Goal: Task Accomplishment & Management: Manage account settings

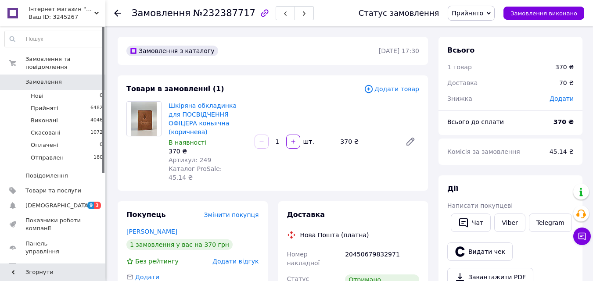
click at [14, 17] on link at bounding box center [12, 13] width 25 height 26
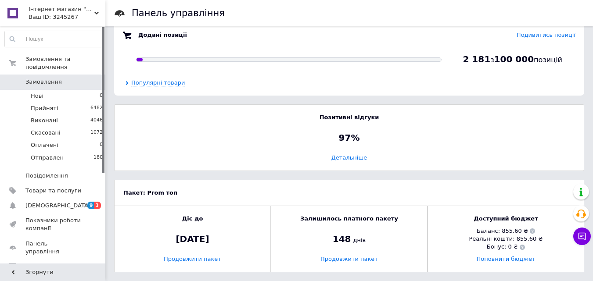
scroll to position [561, 0]
drag, startPoint x: 467, startPoint y: 90, endPoint x: 425, endPoint y: 98, distance: 42.5
click at [467, 90] on div "Додані позиції Подивитись позиції 2 181 з 100 000 позицій Популярні товари" at bounding box center [349, 58] width 470 height 73
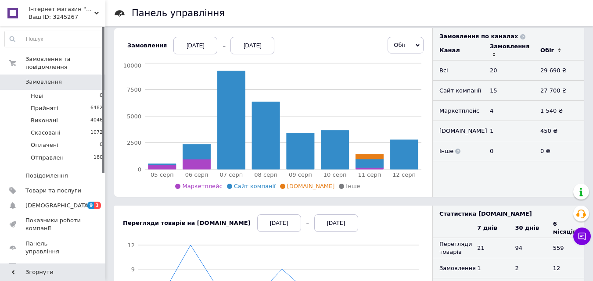
scroll to position [78, 0]
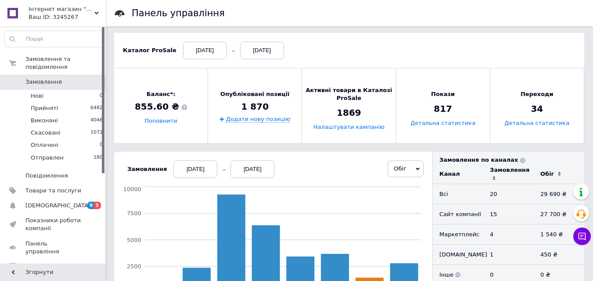
click at [262, 172] on div "[DATE]" at bounding box center [252, 170] width 44 height 18
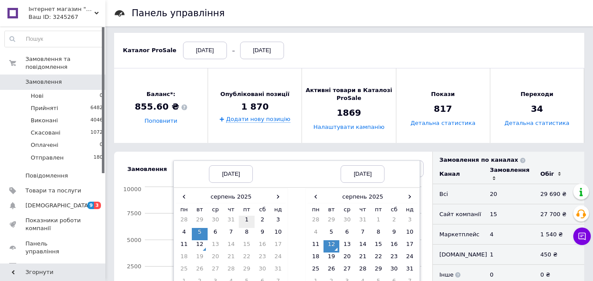
click at [240, 220] on td "1" at bounding box center [247, 222] width 16 height 12
click at [196, 246] on td "12" at bounding box center [200, 247] width 16 height 12
click at [243, 220] on td "1" at bounding box center [247, 222] width 16 height 12
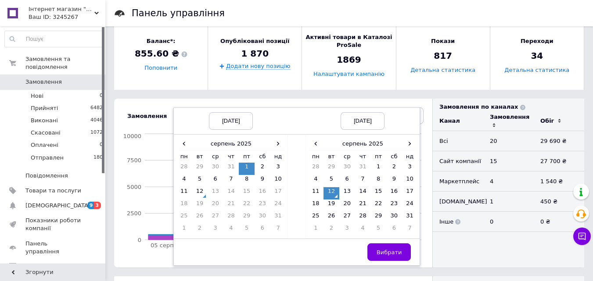
scroll to position [253, 0]
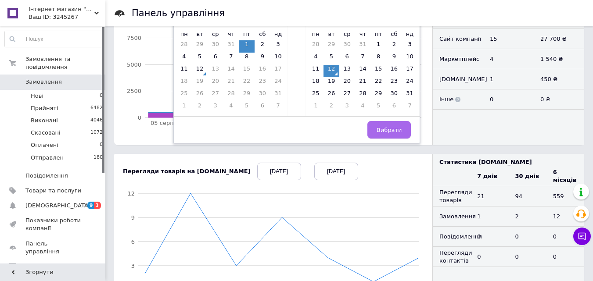
click at [377, 129] on span "Вибрати" at bounding box center [389, 130] width 25 height 7
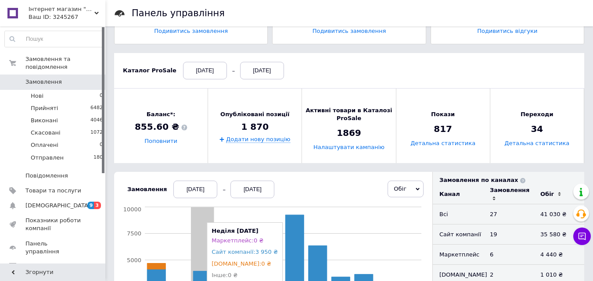
scroll to position [0, 0]
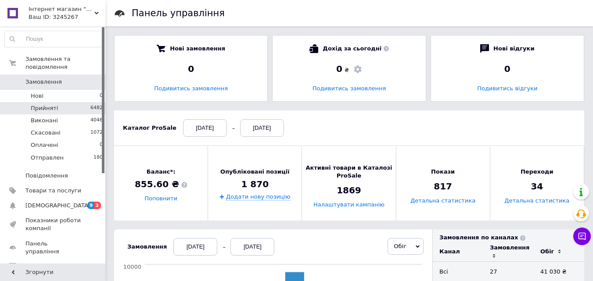
click at [101, 104] on li "Прийняті 6482" at bounding box center [54, 108] width 108 height 12
click at [426, 205] on div "Детальна статистика" at bounding box center [442, 201] width 69 height 12
click at [426, 205] on link "Детальна статистика" at bounding box center [442, 201] width 65 height 7
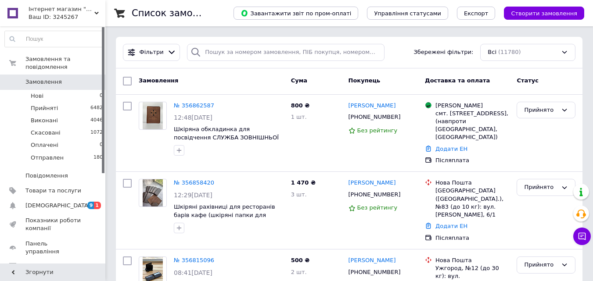
click at [277, 42] on div "Фільтри Збережені фільтри: Всі (11780)" at bounding box center [349, 53] width 467 height 32
click at [60, 187] on span "Товари та послуги" at bounding box center [53, 191] width 56 height 8
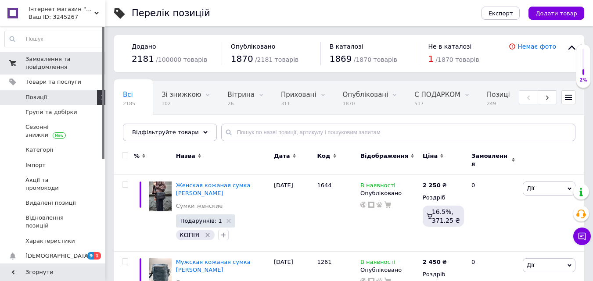
click at [52, 66] on span "Замовлення та повідомлення" at bounding box center [53, 63] width 56 height 16
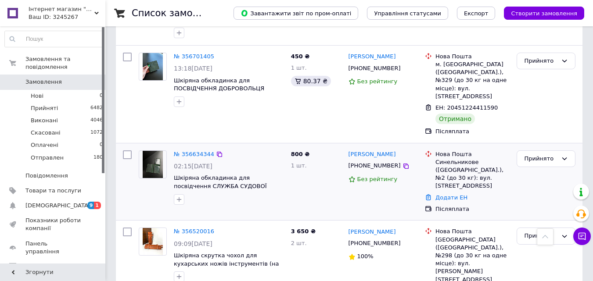
scroll to position [395, 0]
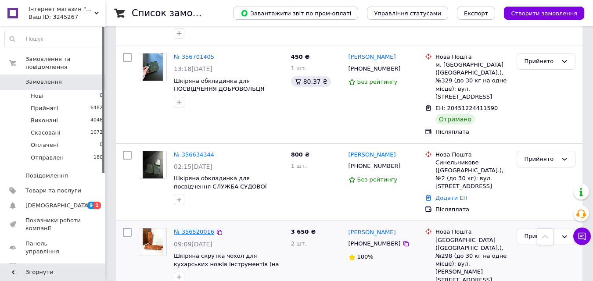
click at [186, 229] on link "№ 356520016" at bounding box center [194, 232] width 40 height 7
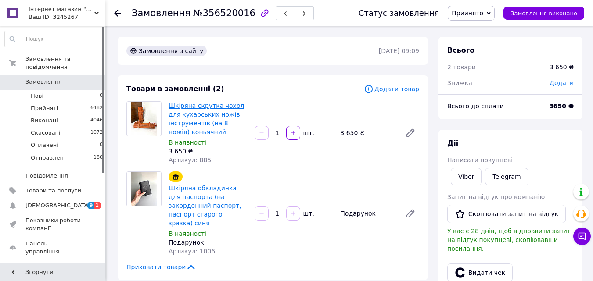
click at [188, 114] on link "Шкіряна скрутка чохол для кухарських ножів інструментів (на 8 ножів) коньячний" at bounding box center [206, 118] width 75 height 33
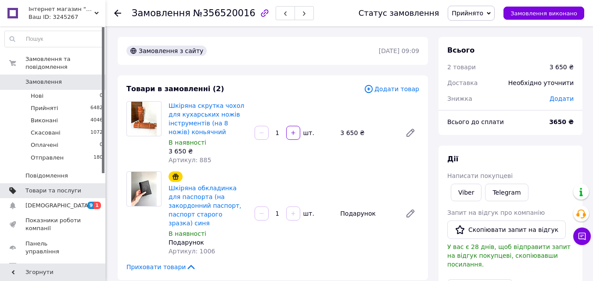
click at [68, 187] on span "Товари та послуги" at bounding box center [53, 191] width 56 height 8
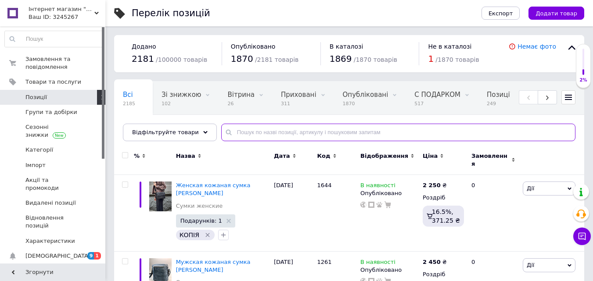
click at [277, 130] on input "text" at bounding box center [398, 133] width 354 height 18
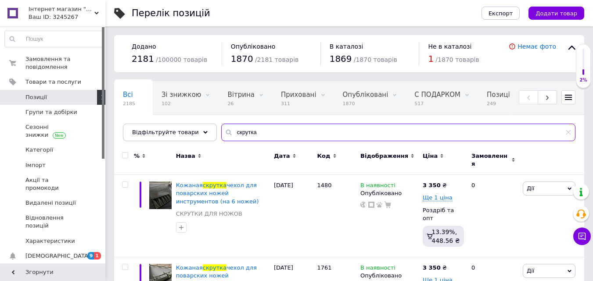
type input "скрутка"
drag, startPoint x: 439, startPoint y: 118, endPoint x: 435, endPoint y: 130, distance: 13.5
click at [439, 118] on div "Всі 2185 Зі знижкою 102 Видалити Редагувати Вітрина 26 Видалити Редагувати Прих…" at bounding box center [349, 115] width 470 height 72
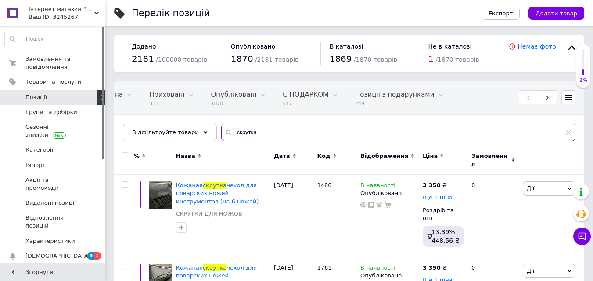
click at [277, 132] on input "скрутка" at bounding box center [398, 133] width 354 height 18
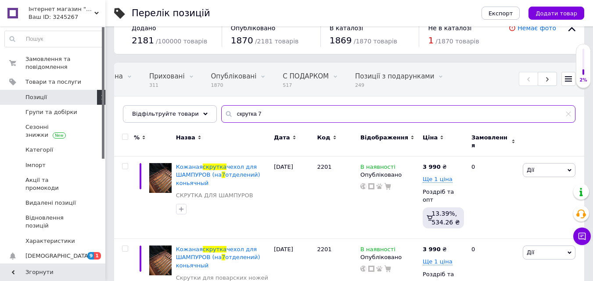
scroll to position [46, 0]
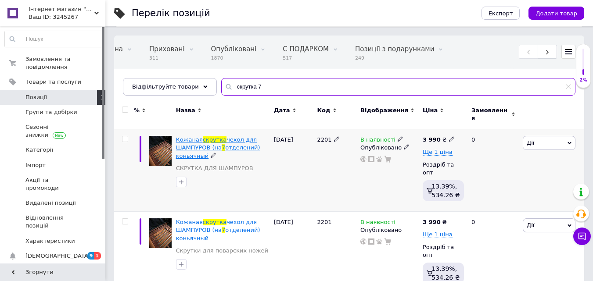
type input "скрутка 7"
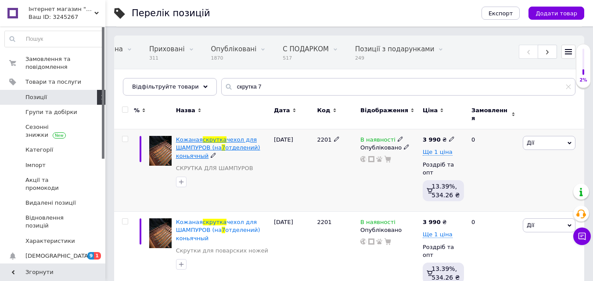
click at [239, 144] on span "отделений) коньячный" at bounding box center [218, 151] width 84 height 14
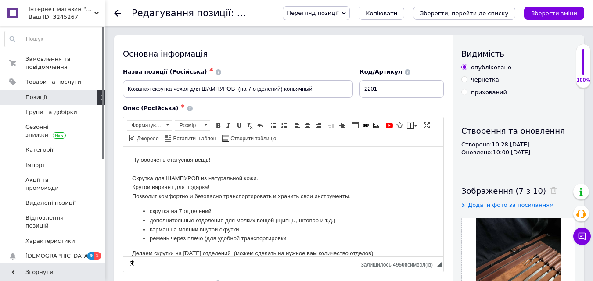
click at [116, 11] on use at bounding box center [117, 13] width 7 height 7
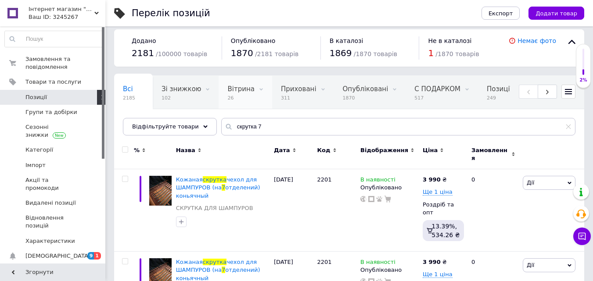
scroll to position [0, 44]
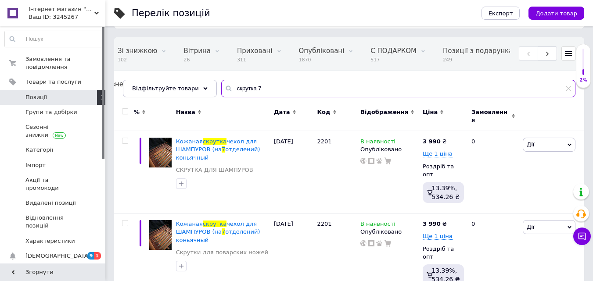
click at [262, 89] on input "скрутка 7" at bounding box center [398, 89] width 354 height 18
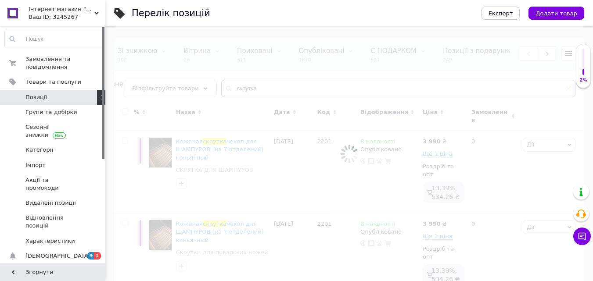
type input "скрутка"
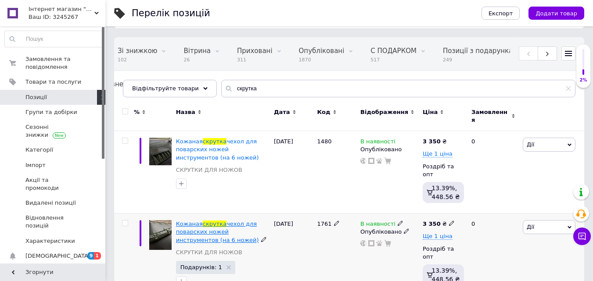
click at [188, 221] on span "Кожаная" at bounding box center [189, 224] width 27 height 7
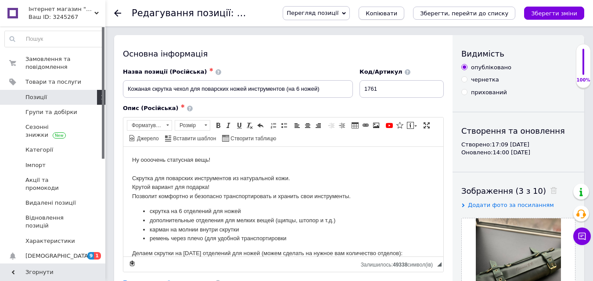
click at [397, 10] on span "Копіювати" at bounding box center [382, 13] width 32 height 7
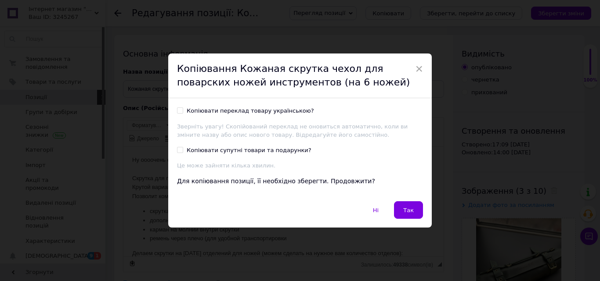
click at [198, 151] on div "Копіювати супутні товари та подарунки?" at bounding box center [249, 151] width 125 height 8
click at [183, 151] on input "Копіювати супутні товари та подарунки?" at bounding box center [180, 150] width 6 height 6
checkbox input "true"
click at [185, 108] on label "Копіювати переклад товару українською?" at bounding box center [245, 111] width 137 height 8
click at [183, 108] on input "Копіювати переклад товару українською?" at bounding box center [180, 111] width 6 height 6
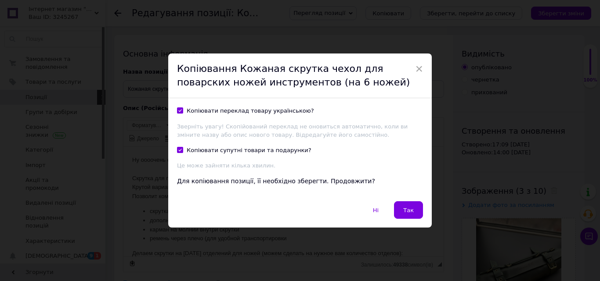
checkbox input "true"
click at [404, 208] on span "Так" at bounding box center [408, 210] width 11 height 7
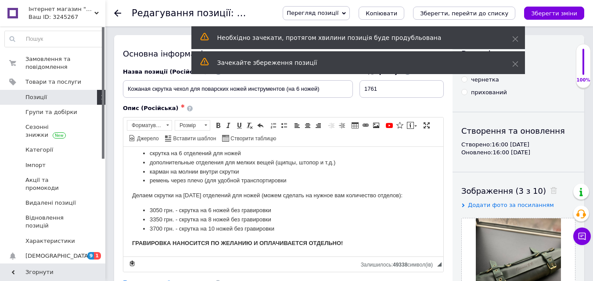
scroll to position [58, 0]
click at [550, 192] on icon at bounding box center [553, 190] width 7 height 7
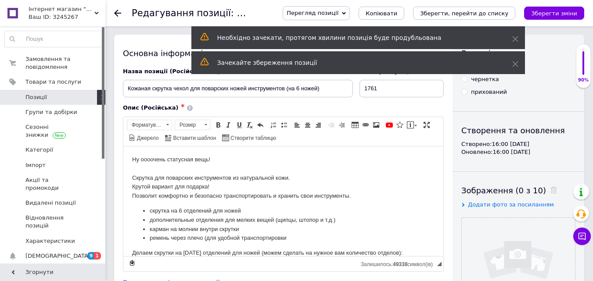
scroll to position [0, 0]
click at [512, 37] on icon at bounding box center [515, 39] width 6 height 6
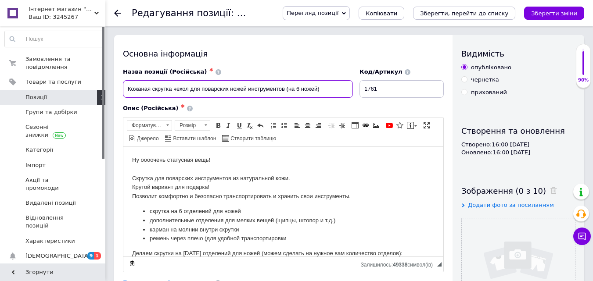
click at [297, 87] on input "Кожаная скрутка чехол для поварских ножей инструментов (на 6 ножей)" at bounding box center [238, 89] width 230 height 18
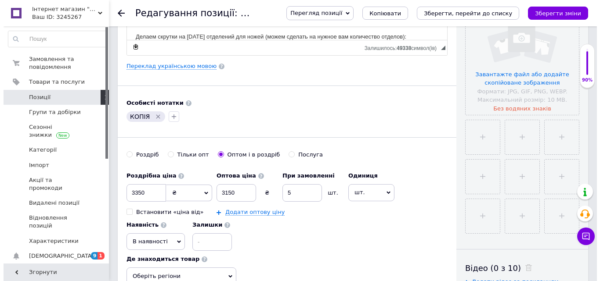
scroll to position [219, 0]
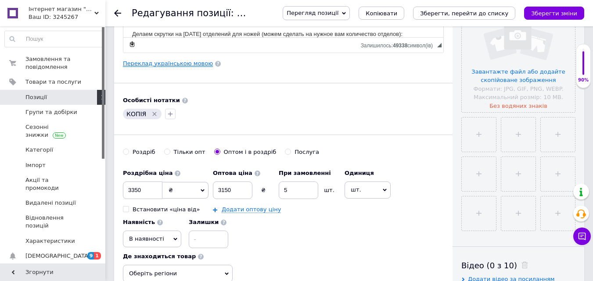
type input "Кожаная скрутка чехол для поварских ножей инструментов (на 7 ножей)"
click at [171, 61] on link "Переклад українською мовою" at bounding box center [168, 63] width 90 height 7
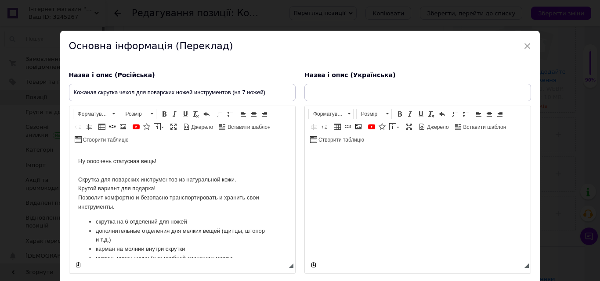
scroll to position [0, 0]
type input "Шкіряна скрутка чохол для кухарських ножів інструментів (на 6 ножів)"
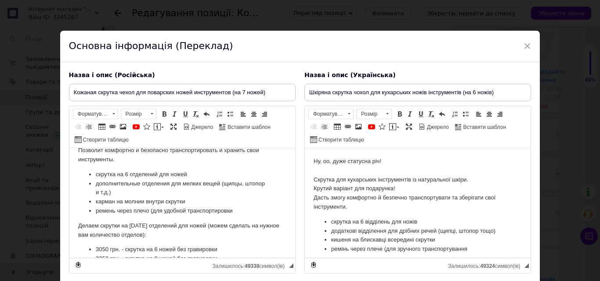
scroll to position [95, 0]
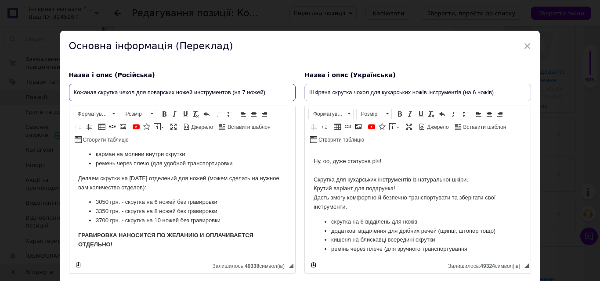
drag, startPoint x: 156, startPoint y: 93, endPoint x: 237, endPoint y: 92, distance: 80.8
click at [235, 92] on input "Кожаная скрутка чехол для поварских ножей инструментов (на 7 ножей)" at bounding box center [182, 93] width 226 height 18
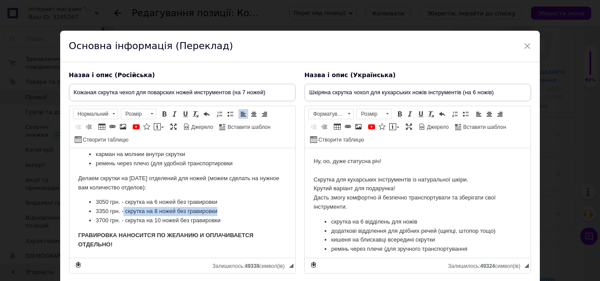
drag, startPoint x: 122, startPoint y: 211, endPoint x: 220, endPoint y: 211, distance: 97.4
click at [220, 211] on li "3350 грн. - скрутка на 8 ножей без гравировки" at bounding box center [181, 211] width 173 height 9
click at [99, 211] on li "3350 грн. - скрутка на 8 ножей без гравировки" at bounding box center [181, 211] width 173 height 9
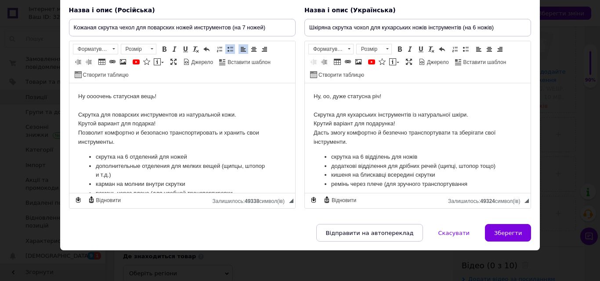
scroll to position [44, 0]
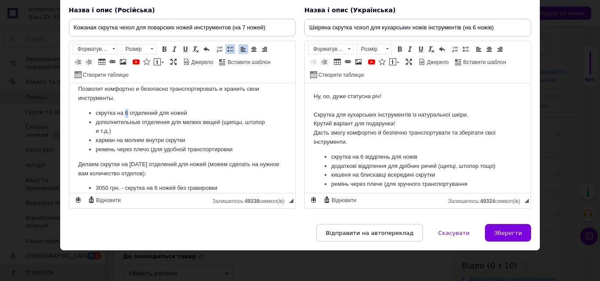
click at [127, 111] on li "скрутка на 6 отделений для ножей" at bounding box center [181, 113] width 173 height 9
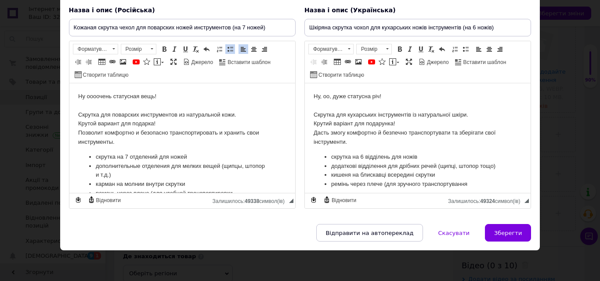
click at [122, 100] on p "Ну оооочень статусная вещь! ⠀ Скрутка для поварских инструментов из натуральной…" at bounding box center [182, 119] width 208 height 55
drag, startPoint x: 169, startPoint y: 99, endPoint x: 277, endPoint y: 97, distance: 108.9
click at [91, 95] on p "Ну оооочень статусная вещь! ⠀ Скрутка для поварских инструментов из натуральной…" at bounding box center [182, 119] width 208 height 55
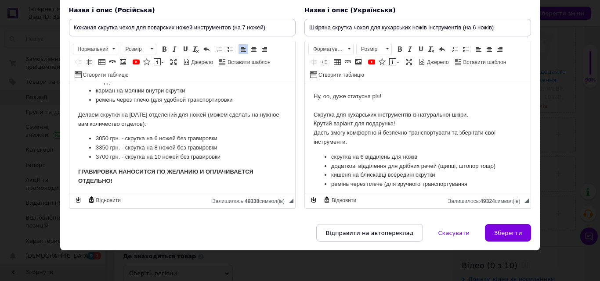
scroll to position [95, 0]
drag, startPoint x: 226, startPoint y: 147, endPoint x: 187, endPoint y: 147, distance: 38.6
click at [214, 147] on li "3350 грн. - скрутка на 8 ножей без гравировки" at bounding box center [181, 146] width 173 height 9
drag, startPoint x: 161, startPoint y: 147, endPoint x: 145, endPoint y: 147, distance: 15.8
click at [145, 147] on li "3350 грн. - скрутка на 8 ножей без гравировки" at bounding box center [181, 146] width 173 height 9
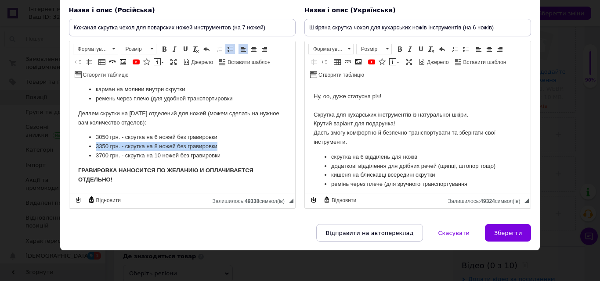
drag, startPoint x: 222, startPoint y: 147, endPoint x: 84, endPoint y: 147, distance: 137.4
click at [84, 147] on ul "3050 грн. - скрутка на 6 ножей без гравировки 3350 грн. - скрутка на 8 ножей бе…" at bounding box center [182, 146] width 208 height 27
click at [172, 145] on li "3350 грн. - скрутка на 8 ножей без гравировки" at bounding box center [181, 146] width 173 height 9
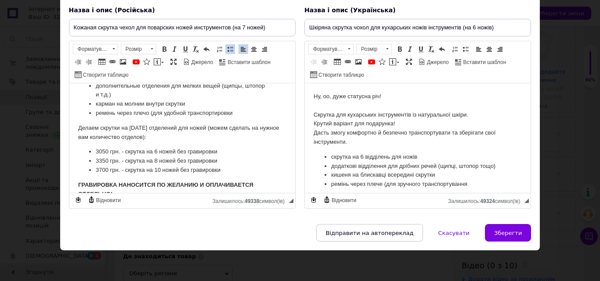
scroll to position [88, 0]
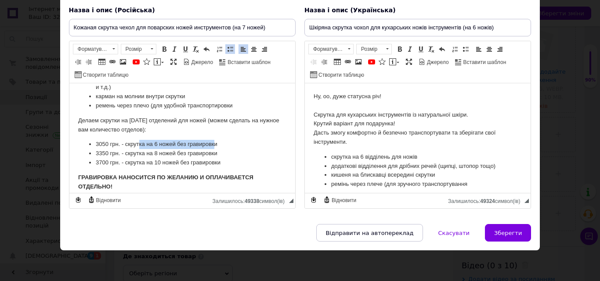
drag, startPoint x: 182, startPoint y: 149, endPoint x: 165, endPoint y: 151, distance: 16.8
click at [214, 143] on li "3050 грн. - скрутка на 6 ножей без гравировки" at bounding box center [181, 144] width 173 height 9
click at [98, 145] on li "3050 грн. - скрутка на 6 ножей без гравировки" at bounding box center [181, 144] width 173 height 9
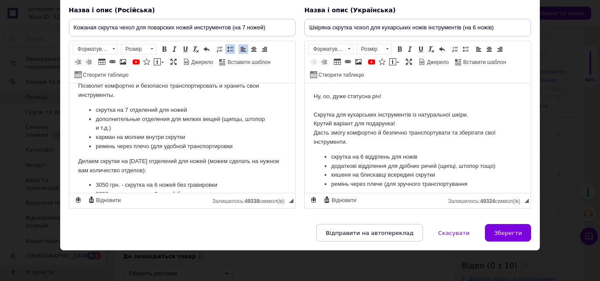
scroll to position [95, 0]
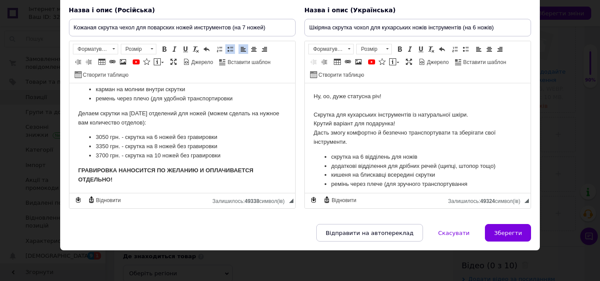
click at [101, 135] on li "3050 грн. - скрутка на 6 ножей без гравировки" at bounding box center [181, 137] width 173 height 9
click at [101, 136] on li "3050 грн. - скрутка на 6 ножей без гравировки" at bounding box center [181, 137] width 173 height 9
click at [106, 144] on li "3350 грн. - скрутка на 8 ножей без гравировки" at bounding box center [181, 146] width 173 height 9
click at [100, 136] on li "3050 грн. - скрутка на 6 ножей без гравировки" at bounding box center [181, 137] width 173 height 9
click at [100, 146] on li "3350 грн. - скрутка на 8 ножей без гравировки" at bounding box center [181, 146] width 173 height 9
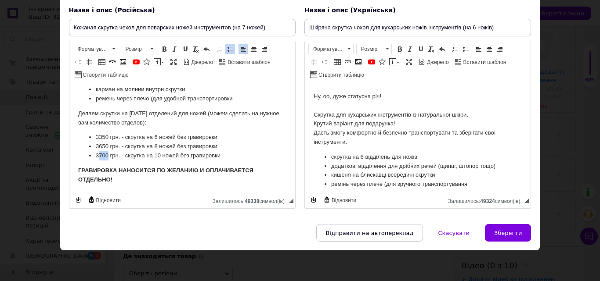
drag, startPoint x: 108, startPoint y: 155, endPoint x: 97, endPoint y: 153, distance: 11.5
click at [97, 153] on li "3700 грн. - скрутка на 10 ножей без гравировки" at bounding box center [181, 155] width 173 height 9
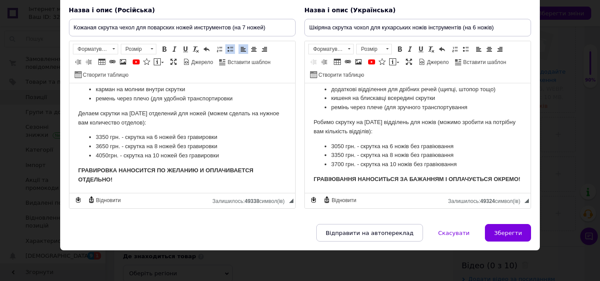
scroll to position [86, 0]
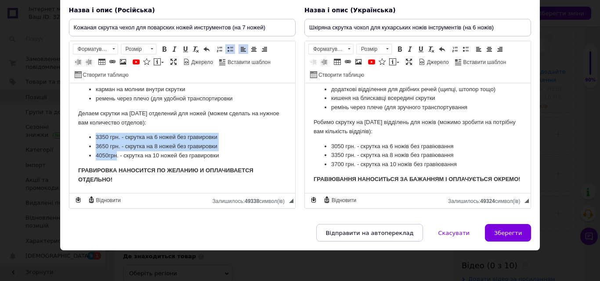
drag, startPoint x: 96, startPoint y: 136, endPoint x: 113, endPoint y: 155, distance: 25.8
click at [113, 155] on ul "33 50 грн. - скрутка на 6 ножей без гравировки 3650 грн. - скрутка на 8 ножей б…" at bounding box center [182, 146] width 208 height 27
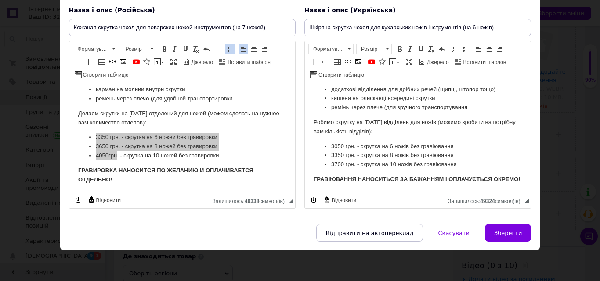
click at [406, 142] on li "3050 грн. - скрутка на 6 ножів без гравіювання" at bounding box center [417, 146] width 173 height 9
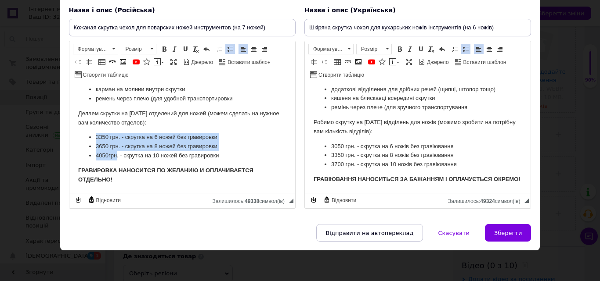
click at [85, 139] on ul "33 50 грн. - скрутка на 6 ножей без гравировки 3650 грн. - скрутка на 8 ножей б…" at bounding box center [182, 146] width 208 height 27
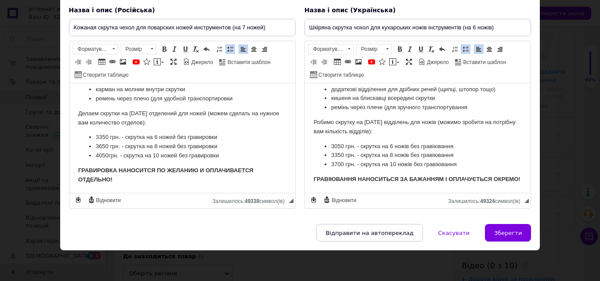
click at [107, 139] on li "33 50 грн. - скрутка на 6 ножей без гравировки" at bounding box center [181, 137] width 173 height 9
click at [96, 137] on li "33 50 грн. - скрутка на 6 ножей без гравировки" at bounding box center [181, 137] width 173 height 9
copy li "33 50"
click at [334, 142] on li "3050 грн. - скрутка на 6 ножів без гравіювання" at bounding box center [417, 146] width 173 height 9
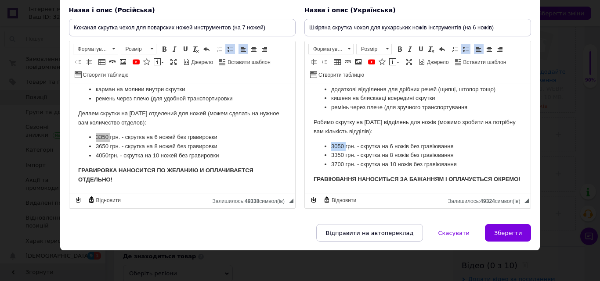
click at [334, 142] on li "3050 грн. - скрутка на 6 ножів без гравіювання" at bounding box center [417, 146] width 173 height 9
click at [103, 147] on li "3650 грн. - скрутка на 8 ножей без гравировки" at bounding box center [181, 146] width 173 height 9
click at [101, 147] on li "3650 грн. - скрутка на 8 ножей без гравировки" at bounding box center [181, 146] width 173 height 9
copy li "3650"
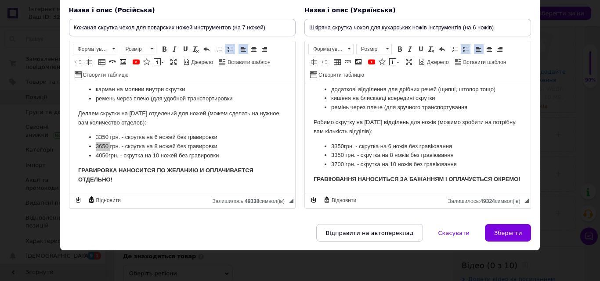
click at [333, 151] on li "3350 грн. - скрутка на 8 ножів без гравіювання" at bounding box center [417, 155] width 173 height 9
click at [103, 155] on li "4050 грн. - скрутка на 10 ножей без гравировки" at bounding box center [181, 155] width 173 height 9
copy li "4050"
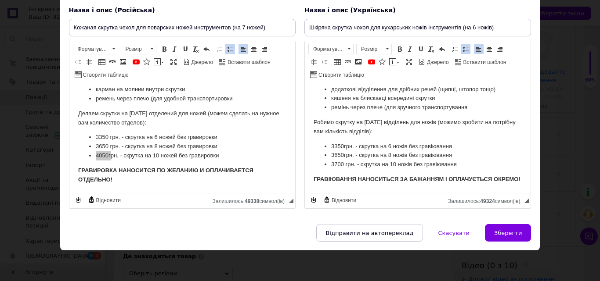
click at [336, 160] on li "3700 грн. - скрутка на 10 ножів без гравіювання" at bounding box center [417, 164] width 173 height 9
click at [380, 160] on li "4050 грн. - скрутка на 10 ножів без гравіювання" at bounding box center [417, 164] width 173 height 9
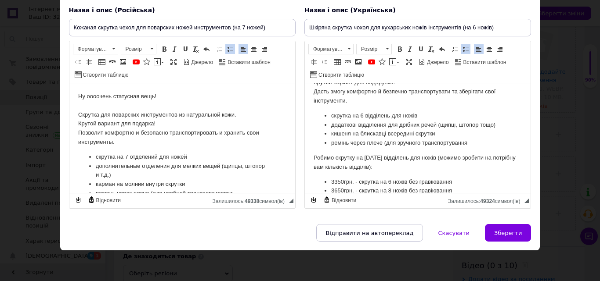
scroll to position [0, 0]
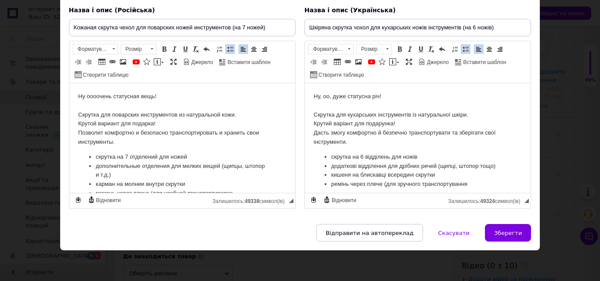
click at [396, 151] on body "Ну, оо, дуже статусна річ! ⠀ Скрутка для кухарських інструментів із натуральної…" at bounding box center [417, 176] width 208 height 169
click at [360, 158] on li "скрутка на 6 відділень для ножів" at bounding box center [417, 157] width 173 height 9
click at [362, 158] on li "скрутка на 6 відділень для ножів" at bounding box center [417, 157] width 173 height 9
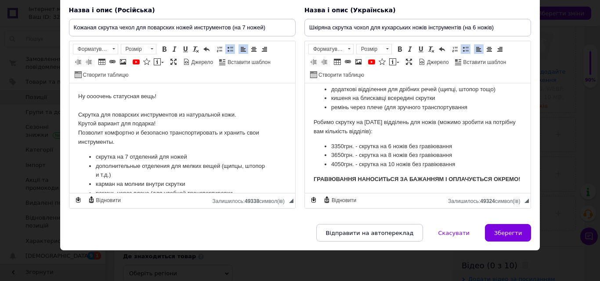
scroll to position [86, 0]
drag, startPoint x: 395, startPoint y: 136, endPoint x: 312, endPoint y: 139, distance: 83.4
click at [312, 139] on html "Ну, оо, дуже статусна річ! ⠀ Скрутка для кухарських інструментів із натуральної…" at bounding box center [417, 100] width 226 height 187
copy li "3350 грн. - скрутка на 6 ножів без гравіювання"
click at [482, 142] on li "3350 грн. - скрутка на 6 ножів без гравіювання" at bounding box center [417, 146] width 173 height 9
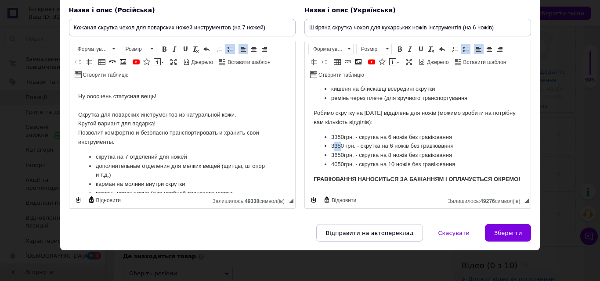
drag, startPoint x: 339, startPoint y: 145, endPoint x: 334, endPoint y: 147, distance: 6.0
click at [334, 147] on li "3350 грн. - скрутка на 6 ножів без гравіювання" at bounding box center [417, 146] width 173 height 9
click at [391, 145] on li "3500 грн. - скрутка на 6 ножів без гравіювання" at bounding box center [417, 146] width 173 height 9
drag, startPoint x: 460, startPoint y: 145, endPoint x: 322, endPoint y: 146, distance: 137.8
click at [322, 146] on ul "3350 грн. - скрутка на 6 ножів без гравіювання 3500 грн. - скрутка на 7 ножів б…" at bounding box center [417, 151] width 208 height 36
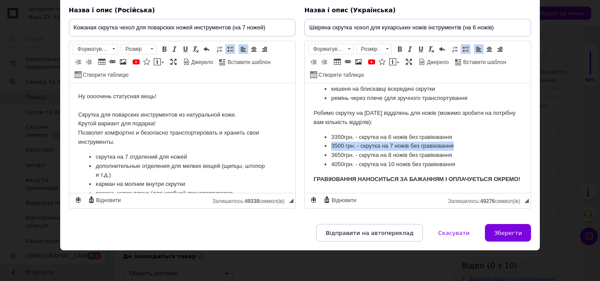
copy li "3500 грн. - скрутка на 7 ножів без гравіювання"
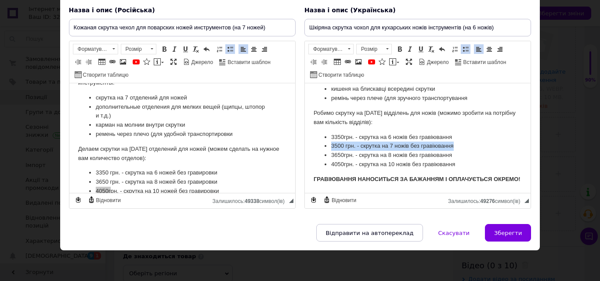
scroll to position [95, 0]
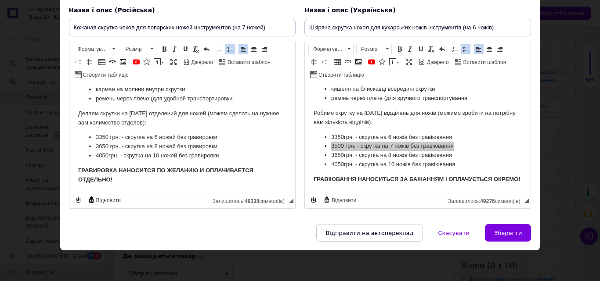
click at [230, 138] on li "33 50 грн. - скрутка на 6 ножей без гравировки" at bounding box center [181, 137] width 173 height 9
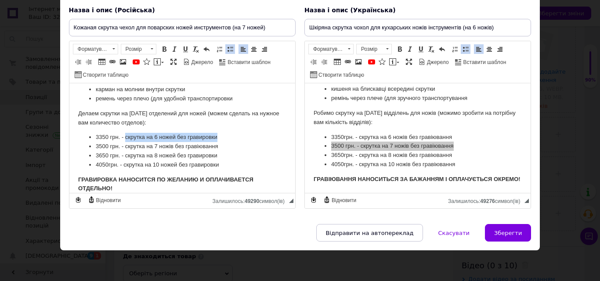
drag, startPoint x: 198, startPoint y: 140, endPoint x: 125, endPoint y: 139, distance: 72.4
click at [125, 139] on li "33 50 грн. - скрутка на 6 ножей без гравировки" at bounding box center [181, 137] width 173 height 9
copy li "скрутка на 6 ножей без гравировки"
drag, startPoint x: 126, startPoint y: 146, endPoint x: 219, endPoint y: 149, distance: 92.7
click at [219, 149] on li "3500 грн. - скрутка на 7 ножів без гравіювання" at bounding box center [181, 146] width 173 height 9
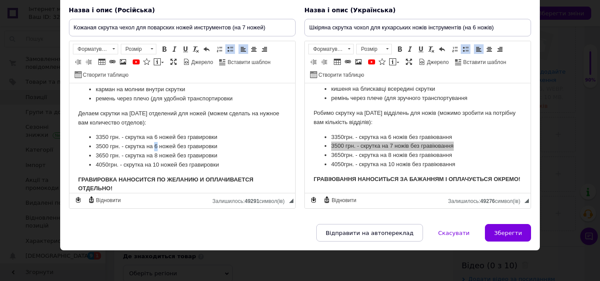
click at [154, 145] on li "3500 грн. - скрутка на 6 ножей без гравировки" at bounding box center [181, 146] width 173 height 9
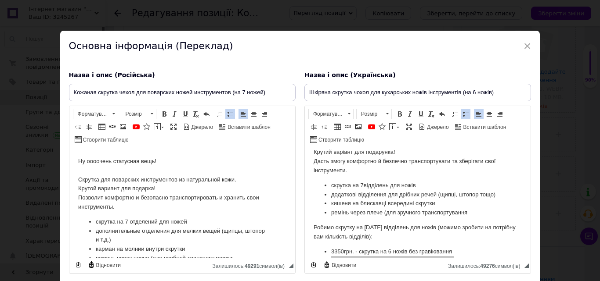
scroll to position [0, 0]
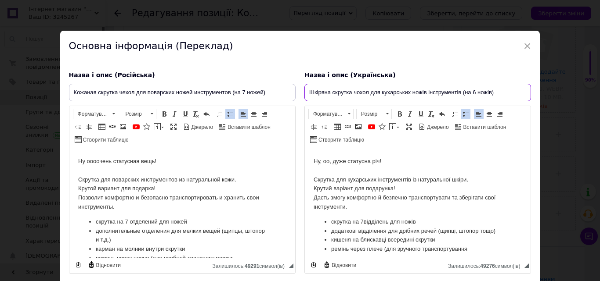
click at [472, 93] on input "Шкіряна скрутка чохол для кухарських ножів інструментів (на 6 ножів)" at bounding box center [417, 93] width 226 height 18
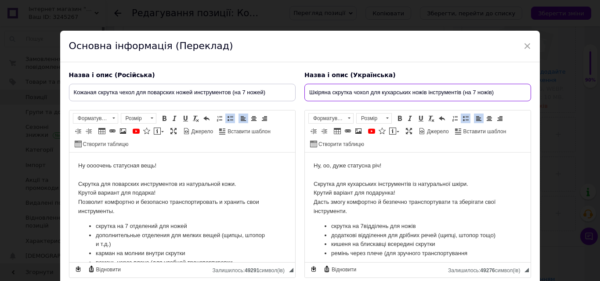
type input "Шкіряна скрутка чохол для кухарських ножів інструментів (на 7 ножів)"
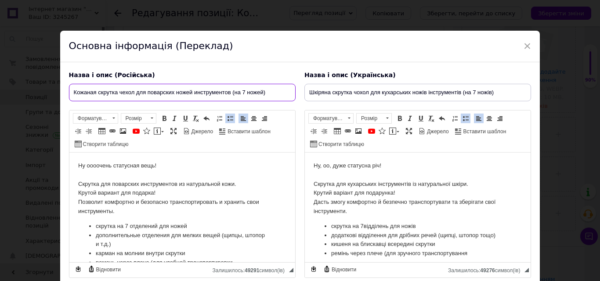
click at [233, 86] on input "Кожаная скрутка чехол для поварских ножей инструментов (на 7 ножей)" at bounding box center [182, 93] width 226 height 18
click at [438, 211] on p "Ну, оо, дуже статусна річ! ⠀ Скрутка для кухарських інструментів із натуральної…" at bounding box center [417, 189] width 208 height 55
click at [128, 205] on p "Ну оооочень статусная вещь! ⠀ Скрутка для поварских инструментов из натуральной…" at bounding box center [182, 189] width 208 height 55
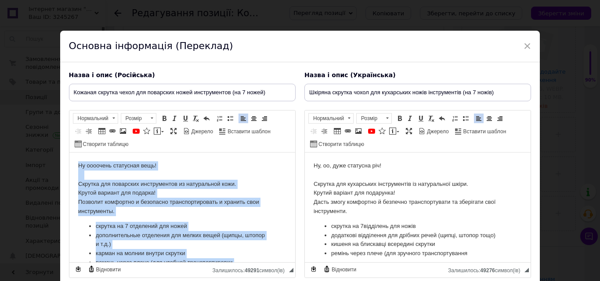
copy body "Lo ipsumdol sitametco adip! ⠀ Elitsed doe temporinc utlaboreetdo ma aliquaenima…"
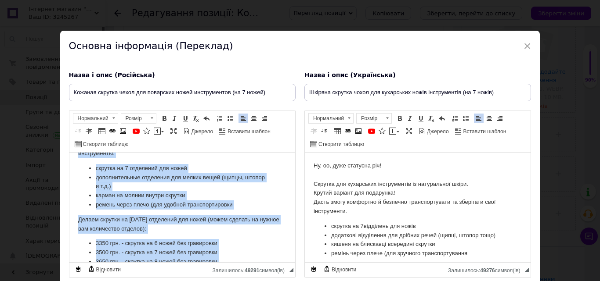
scroll to position [104, 0]
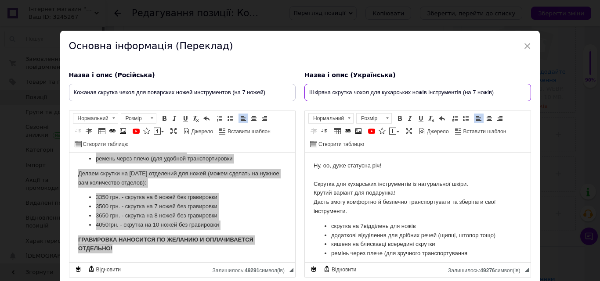
click at [463, 91] on input "Шкіряна скрутка чохол для кухарських ножів інструментів (на 7 ножів)" at bounding box center [417, 93] width 226 height 18
click at [476, 206] on p "Ну, оо, дуже статусна річ! ⠀ Скрутка для кухарських інструментів із натуральної…" at bounding box center [417, 189] width 208 height 55
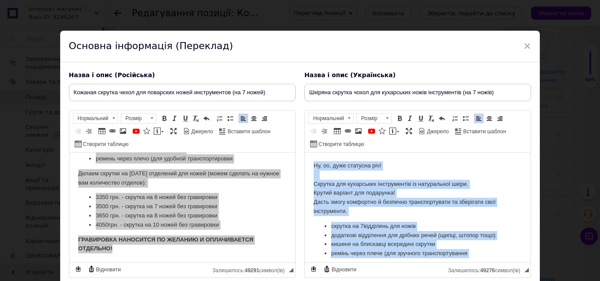
copy body "Lo, ip, dolo sitametc adi! ⠀ Elitsed doe temporinci utlaboreetdo ma aliquaenima…"
drag, startPoint x: 424, startPoint y: 223, endPoint x: 437, endPoint y: 237, distance: 18.9
click at [424, 223] on li "скрутка на 7 відділень для ножів" at bounding box center [417, 226] width 173 height 9
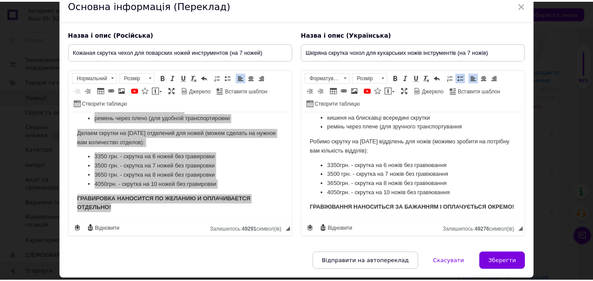
scroll to position [69, 0]
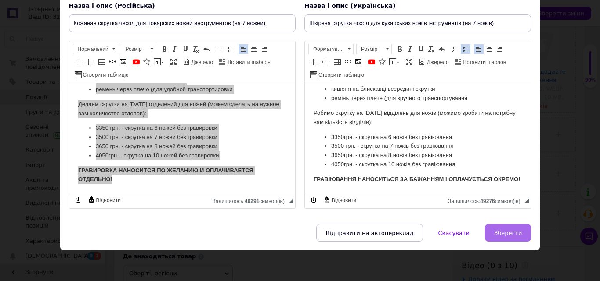
click at [499, 231] on span "Зберегти" at bounding box center [508, 233] width 28 height 7
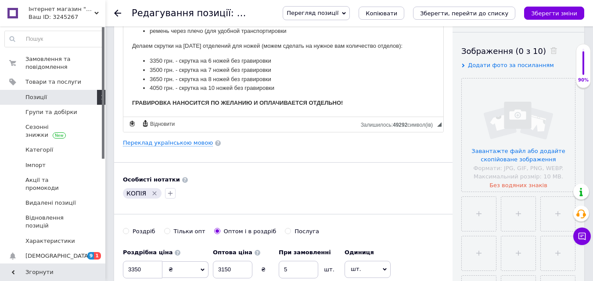
scroll to position [263, 0]
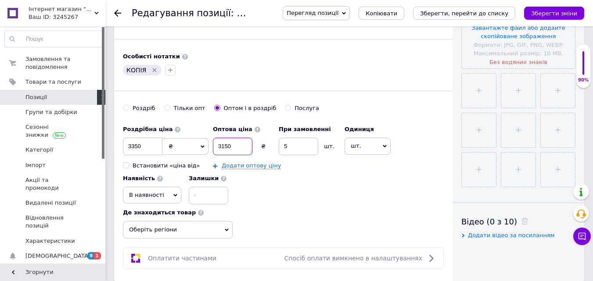
drag, startPoint x: 243, startPoint y: 150, endPoint x: 187, endPoint y: 148, distance: 55.8
click at [187, 148] on div "Роздрібна ціна 3350 ₴ $ EUR CHF GBP ¥ PLN ₸ MDL HUF KGS CNY TRY KRW lei Встанов…" at bounding box center [283, 162] width 321 height 83
drag, startPoint x: 155, startPoint y: 148, endPoint x: 116, endPoint y: 148, distance: 38.2
click at [116, 148] on div "Основна інформація Назва позиції (Російська) ✱ Кожаная скрутка чехол для поварс…" at bounding box center [283, 27] width 338 height 511
type input "3500"
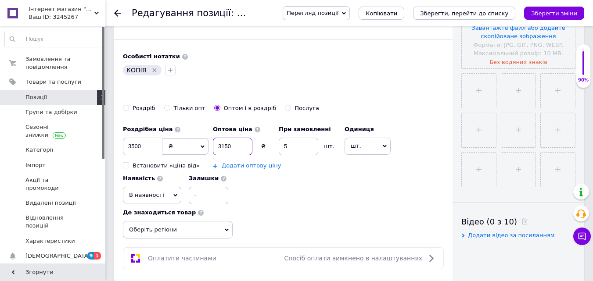
drag, startPoint x: 239, startPoint y: 144, endPoint x: 166, endPoint y: 148, distance: 73.4
click at [168, 148] on div "Роздрібна ціна 3500 ₴ $ EUR CHF GBP ¥ PLN ₸ MDL HUF KGS CNY TRY KRW lei Встанов…" at bounding box center [283, 162] width 321 height 83
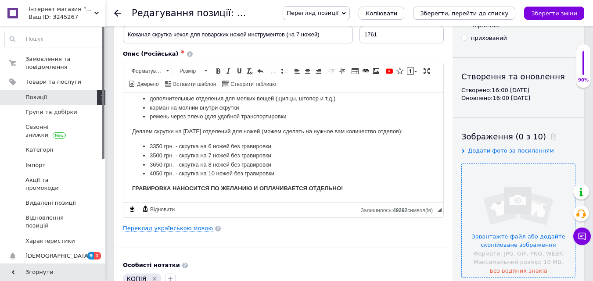
scroll to position [132, 0]
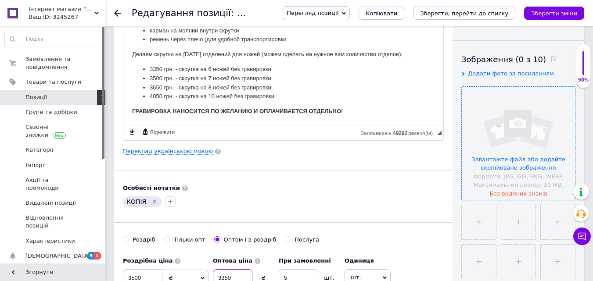
type input "3350"
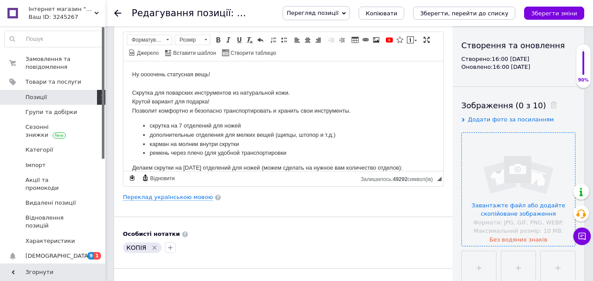
scroll to position [88, 0]
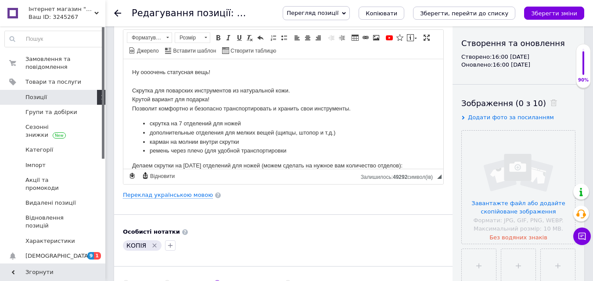
click at [412, 83] on p "Ну оооочень статусная вещь! ⠀ Скрутка для поварских инструментов из натуральной…" at bounding box center [283, 91] width 302 height 46
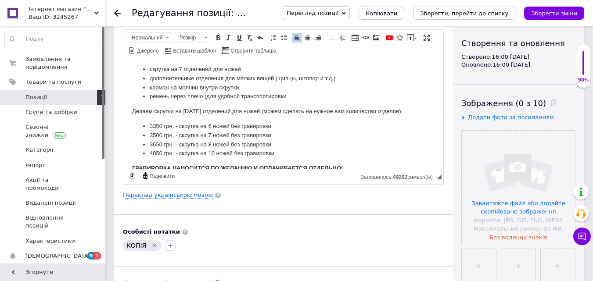
scroll to position [68, 0]
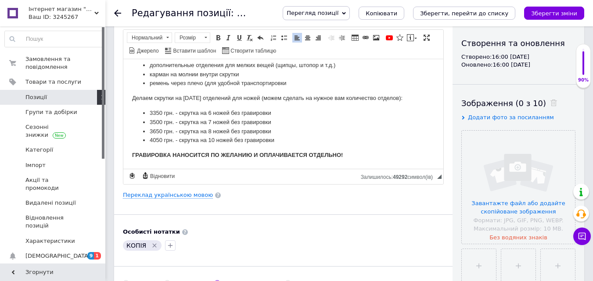
click at [207, 80] on li "ремень через плечо (для удобной транспортировки" at bounding box center [283, 83] width 267 height 9
click at [294, 133] on li "3650 грн. - скрутка на 8 ножей без гравировки" at bounding box center [283, 131] width 267 height 9
click at [295, 151] on p "ГРАВИРОВКА НАНОСИТСЯ ПО ЖЕЛАНИЮ И ОПЛАЧИВАЕТСЯ ОТДЕЛЬНО!" at bounding box center [283, 155] width 302 height 9
click at [296, 142] on li "4050 грн. - скрутка на 10 ножей без гравировки" at bounding box center [283, 140] width 267 height 9
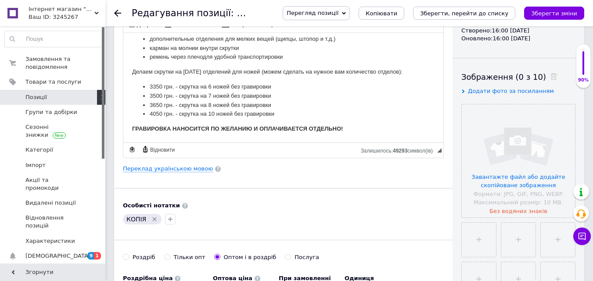
scroll to position [88, 0]
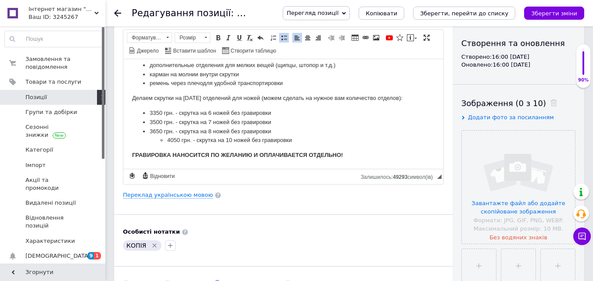
click at [154, 142] on ul "4050 грн. - скрутка на 10 ножей без гравировки" at bounding box center [283, 140] width 267 height 9
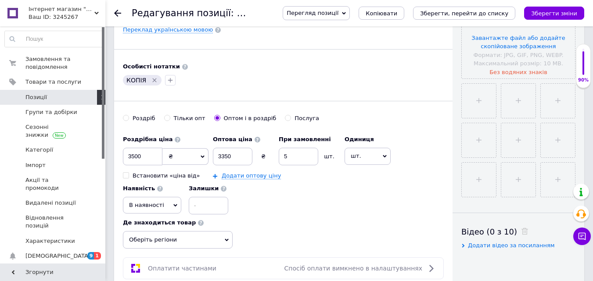
scroll to position [132, 0]
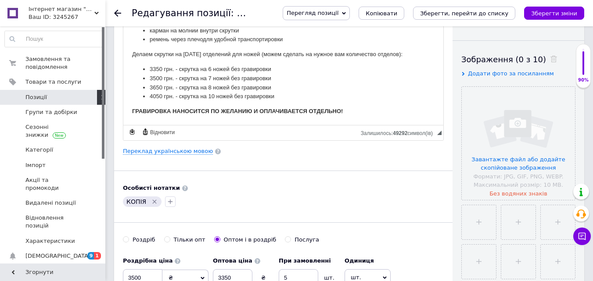
click at [313, 95] on li "4050 грн. - скрутка на 10 ножей без гравировки" at bounding box center [283, 96] width 267 height 9
click at [307, 92] on li "4050 грн. - скрутка на 10 ножей без гравировки" at bounding box center [283, 96] width 267 height 9
drag, startPoint x: 206, startPoint y: 92, endPoint x: 145, endPoint y: 93, distance: 61.0
click at [150, 93] on li "4050 грн. - скрутка на 10 ножей без гравировки" at bounding box center [283, 96] width 267 height 9
click at [309, 93] on li "4050 грн. - скрутка на 10 ножей без гравировки" at bounding box center [283, 96] width 267 height 9
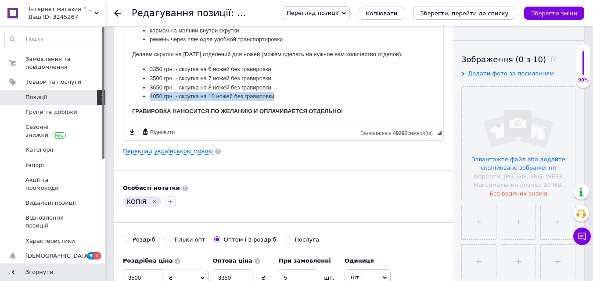
drag, startPoint x: 280, startPoint y: 97, endPoint x: 140, endPoint y: 96, distance: 139.6
click at [140, 96] on ul "3350 грн. - скрутка на 6 ножей без гравировки 3500 грн. - скрутка на 7 ножей бе…" at bounding box center [283, 83] width 302 height 36
click at [175, 149] on link "Переклад українською мовою" at bounding box center [168, 151] width 90 height 7
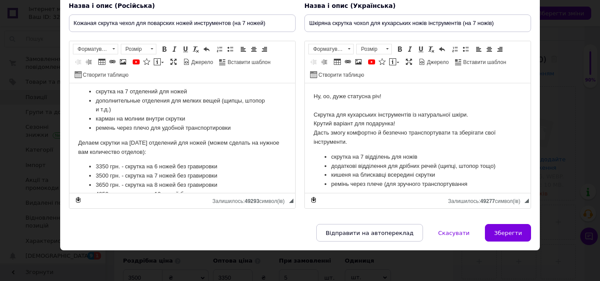
scroll to position [104, 0]
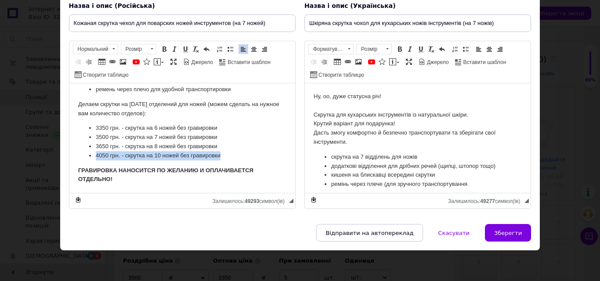
drag, startPoint x: 229, startPoint y: 157, endPoint x: 96, endPoint y: 159, distance: 133.0
click at [96, 159] on li "4050 грн. - скрутка на 10 ножей без гравировки" at bounding box center [181, 155] width 173 height 9
copy li "4050 грн. - скрутка на 10 ножей без гравировки"
click at [247, 159] on li "4050 грн. - скрутка на 10 ножей без гравировки" at bounding box center [181, 155] width 173 height 9
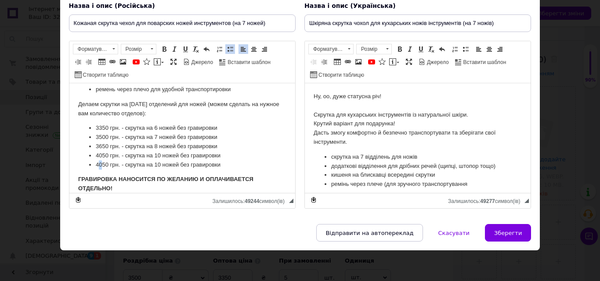
click at [100, 165] on li "4050 грн. - скрутка на 10 ножей без гравировки" at bounding box center [181, 165] width 173 height 9
click at [103, 165] on li "4950 грн. - скрутка на 10 ножей без гравировки" at bounding box center [181, 165] width 173 height 9
click at [122, 161] on li "4900 грн. - скрутка на 10 ножей без гравировки" at bounding box center [181, 165] width 173 height 9
click at [134, 162] on li "4900 грн. - скрутка на 10 ножей без гравировки" at bounding box center [181, 165] width 173 height 9
click at [187, 163] on li "4900 грн. - скрутка на 10 ножей без гравировки" at bounding box center [181, 165] width 173 height 9
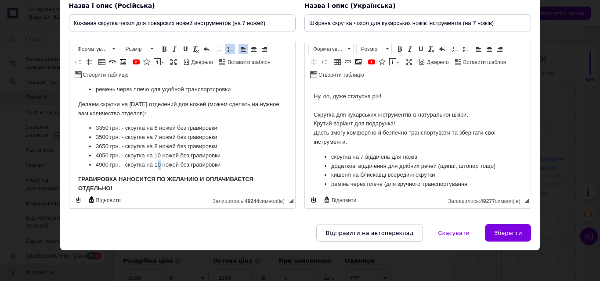
click at [158, 163] on li "4900 грн. - скрутка на 10 ножей без гравировки" at bounding box center [181, 165] width 173 height 9
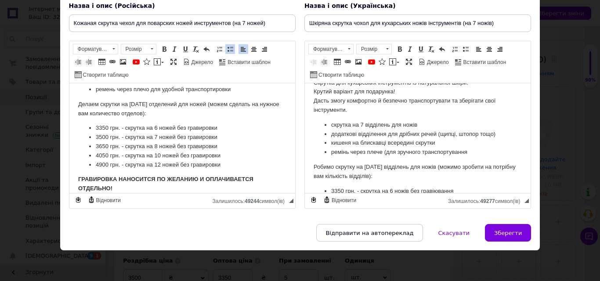
scroll to position [95, 0]
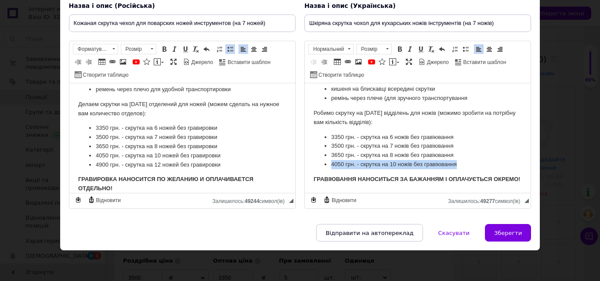
drag, startPoint x: 460, startPoint y: 158, endPoint x: 330, endPoint y: 156, distance: 130.4
click at [330, 156] on ul "3350 грн. - скрутка на 6 ножів без гравіювання 3500 грн. - скрутка на 7 ножів б…" at bounding box center [417, 151] width 208 height 36
copy li "4050 грн. - скрутка на 10 ножів без гравіювання"
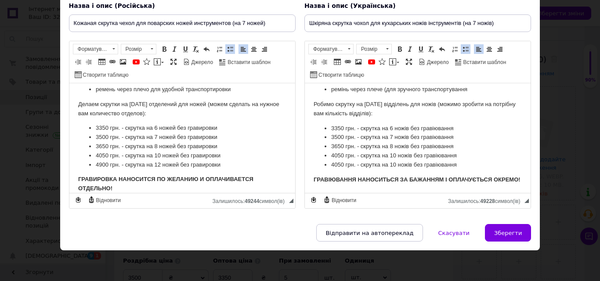
click at [336, 165] on li "4050 грн. - скрутка на 10 ножів без гравіювання" at bounding box center [417, 165] width 173 height 9
drag, startPoint x: 338, startPoint y: 163, endPoint x: 333, endPoint y: 164, distance: 5.7
click at [333, 164] on li "4050 грн. - скрутка на 10 ножів без гравіювання" at bounding box center [417, 165] width 173 height 9
click at [395, 163] on li "490 0 грн. - скрутка на 10 ножів без гравіювання" at bounding box center [417, 165] width 173 height 9
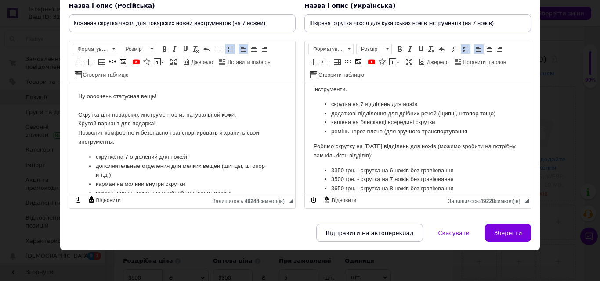
scroll to position [104, 0]
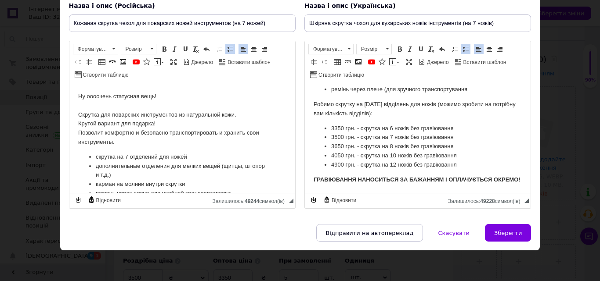
click at [379, 100] on p "Робимо скрутку на [DATE] відділень для ножів (можимо зробити на потрібну вам кі…" at bounding box center [417, 109] width 208 height 18
click at [368, 100] on p "Робимо скрутку на [DATE] відділень для ножів (можимо зробити на потрібну вам кі…" at bounding box center [417, 109] width 208 height 18
drag, startPoint x: 390, startPoint y: 94, endPoint x: 365, endPoint y: 92, distance: 25.1
click at [359, 100] on p "Робимо скрутку на 6/7/8/10/12 відділень для ножів (можимо зробити на потрібну в…" at bounding box center [417, 109] width 208 height 18
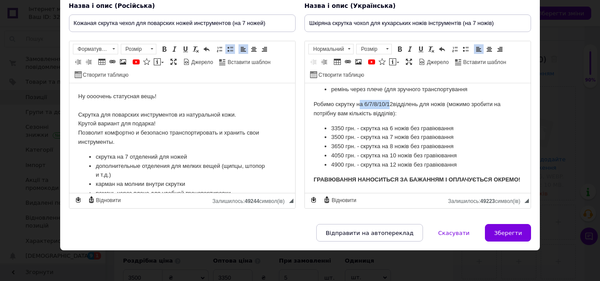
click at [385, 87] on body "Ну, оо, дуже статусна річ! ⠀ Скрутка для кухарських інструментів із натуральної…" at bounding box center [417, 90] width 208 height 187
click at [386, 100] on p "Робимо скрутку на 6/7/8/10/12 відділень для ножів (можимо зробити на потрібну в…" at bounding box center [417, 109] width 208 height 18
drag, startPoint x: 391, startPoint y: 94, endPoint x: 363, endPoint y: 94, distance: 27.7
click at [363, 100] on p "Робимо скрутку на 6/7/8/10/12 відділень для ножів (можимо зробити на потрібну в…" at bounding box center [417, 109] width 208 height 18
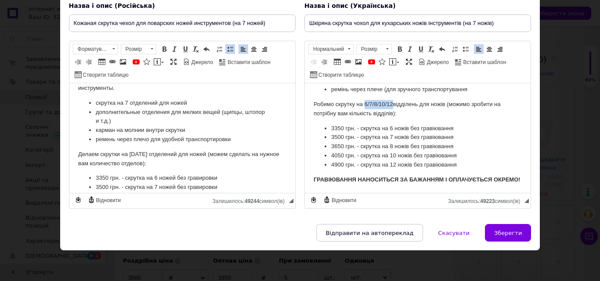
scroll to position [69, 0]
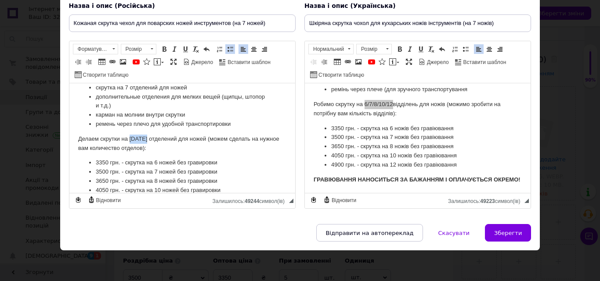
drag, startPoint x: 144, startPoint y: 137, endPoint x: 128, endPoint y: 138, distance: 15.4
click at [128, 138] on p "Делаем скрутки на [DATE] отделений для ножей (можем сделать на нужное вам колич…" at bounding box center [182, 144] width 208 height 18
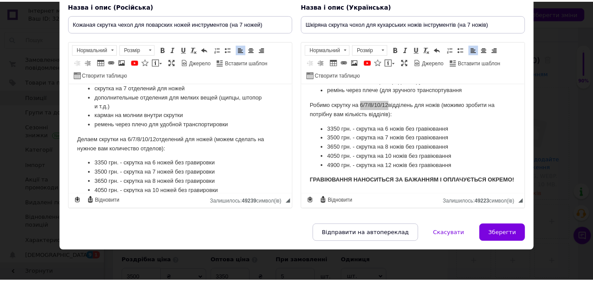
scroll to position [113, 0]
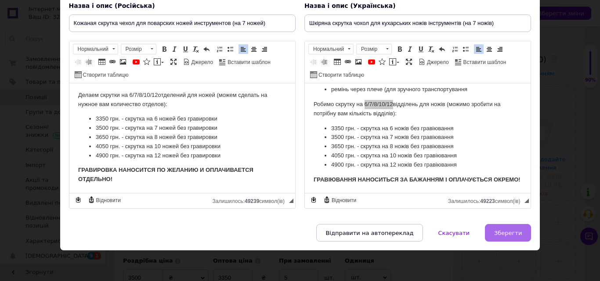
click at [490, 228] on button "Зберегти" at bounding box center [508, 233] width 46 height 18
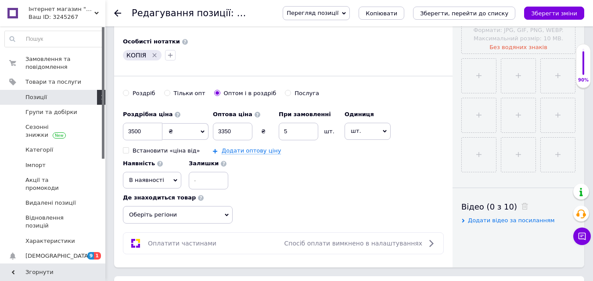
scroll to position [351, 0]
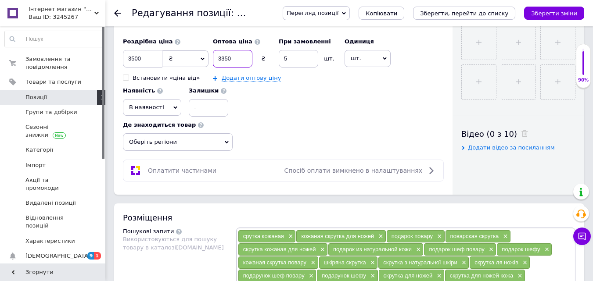
drag, startPoint x: 232, startPoint y: 60, endPoint x: 221, endPoint y: 60, distance: 10.5
click at [221, 60] on input "3350" at bounding box center [233, 59] width 40 height 18
click at [365, 104] on div "Роздрібна ціна 3500 ₴ $ EUR CHF GBP ¥ PLN ₸ MDL HUF KGS CNY TRY KRW lei Встанов…" at bounding box center [283, 74] width 321 height 83
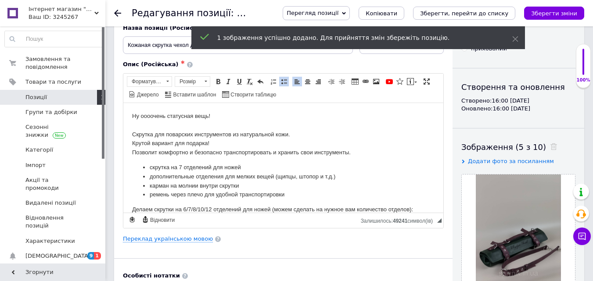
scroll to position [0, 0]
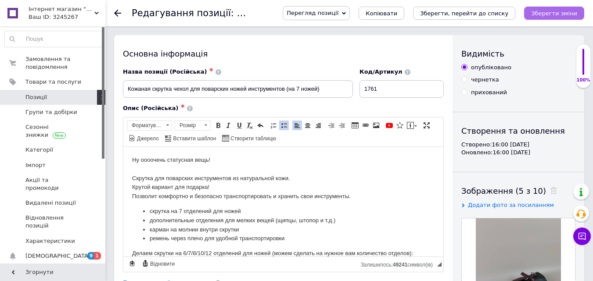
click at [553, 13] on icon "Зберегти зміни" at bounding box center [554, 13] width 46 height 7
click at [397, 12] on span "Копіювати" at bounding box center [382, 13] width 32 height 7
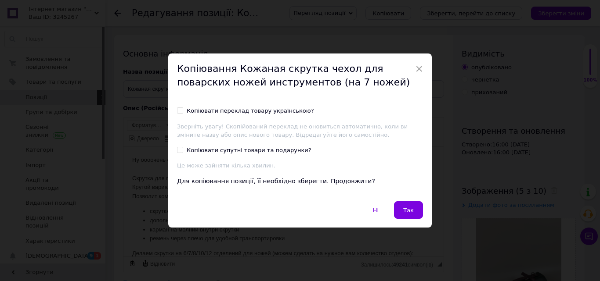
click at [235, 152] on div "Копіювати супутні товари та подарунки?" at bounding box center [249, 151] width 125 height 8
click at [183, 152] on input "Копіювати супутні товари та подарунки?" at bounding box center [180, 150] width 6 height 6
checkbox input "true"
click at [249, 111] on div "Копіювати переклад товару українською?" at bounding box center [250, 111] width 127 height 8
click at [183, 111] on input "Копіювати переклад товару українською?" at bounding box center [180, 111] width 6 height 6
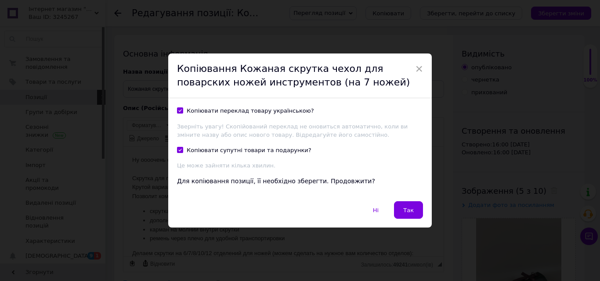
checkbox input "true"
click at [400, 206] on button "Так" at bounding box center [408, 210] width 29 height 18
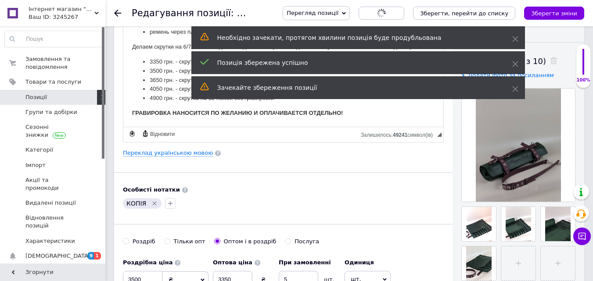
scroll to position [263, 0]
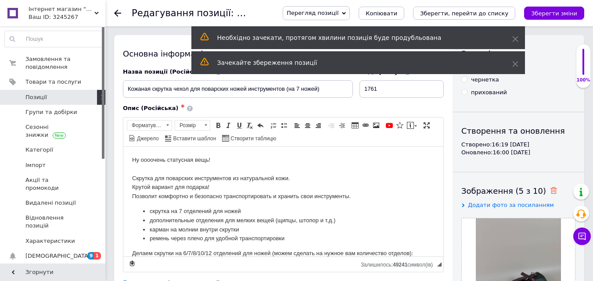
click at [550, 188] on icon at bounding box center [553, 190] width 7 height 7
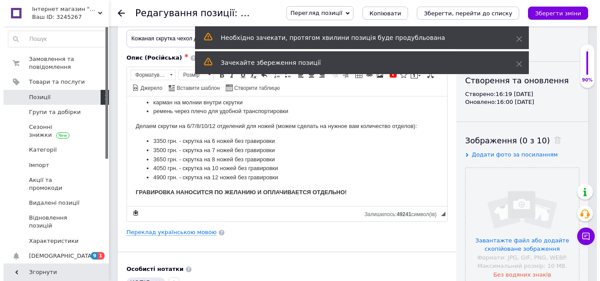
scroll to position [88, 0]
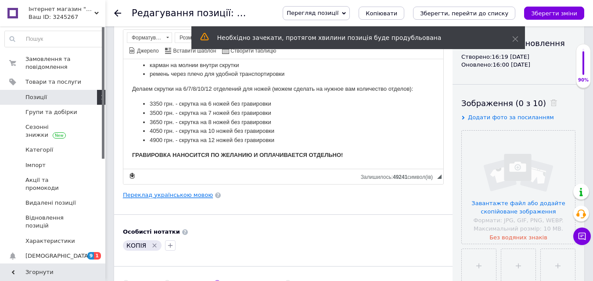
click at [164, 198] on link "Переклад українською мовою" at bounding box center [168, 195] width 90 height 7
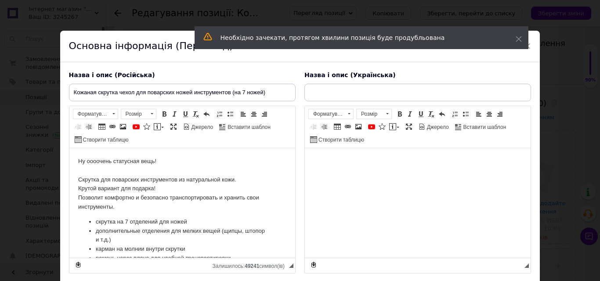
scroll to position [0, 0]
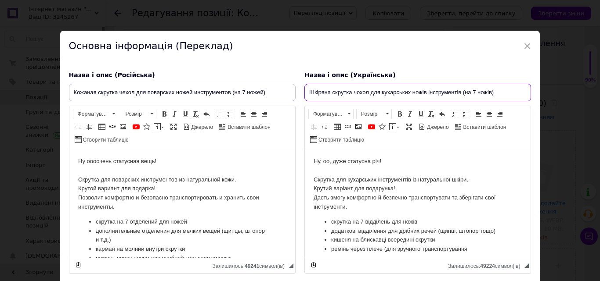
click at [473, 87] on input "Шкіряна скрутка чохол для кухарських ножів інструментів (на 7 ножів)" at bounding box center [417, 93] width 226 height 18
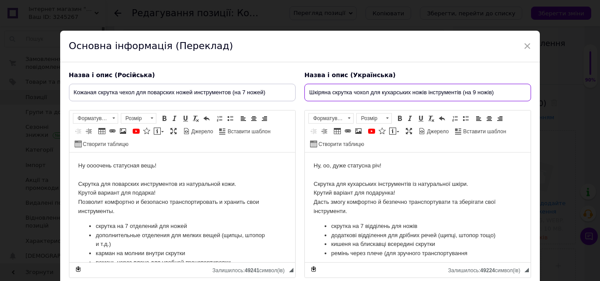
type input "Шкіряна скрутка чохол для кухарських ножів інструментів (на 9 ножів)"
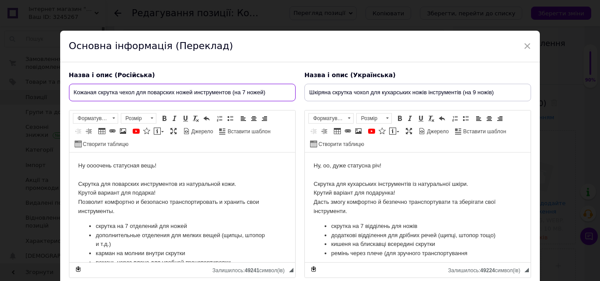
click at [245, 91] on input "Кожаная скрутка чехол для поварских ножей инструментов (на 7 ножей)" at bounding box center [182, 93] width 226 height 18
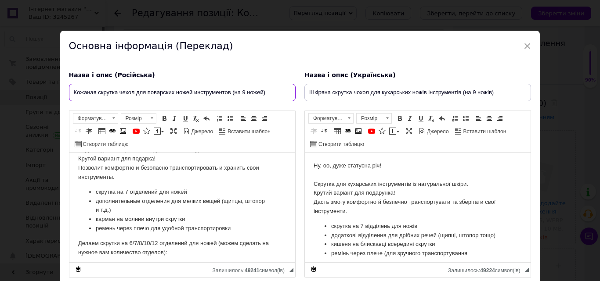
scroll to position [44, 0]
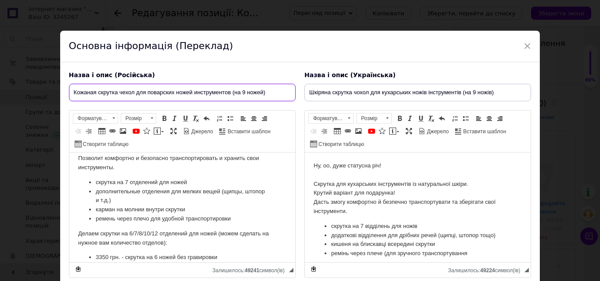
type input "Кожаная скрутка чехол для поварских ножей инструментов (на 9 ножей)"
click at [127, 182] on li "скрутка на 7 отделений для ножей" at bounding box center [181, 182] width 173 height 9
click at [362, 226] on li "скрутка на 7 відділень для ножів" at bounding box center [417, 226] width 173 height 9
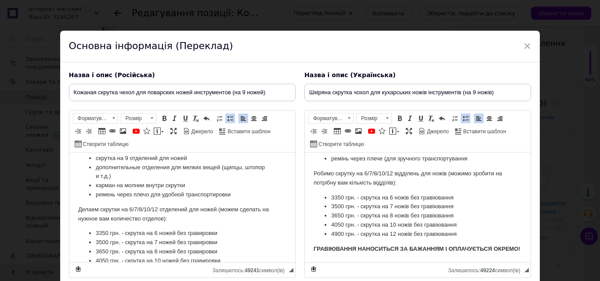
scroll to position [88, 0]
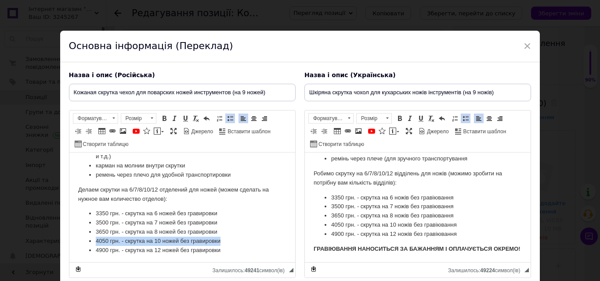
drag, startPoint x: 247, startPoint y: 245, endPoint x: 90, endPoint y: 239, distance: 157.3
click at [95, 239] on li "4050 грн. - скрутка на 10 ножей без гравировки" at bounding box center [181, 241] width 173 height 9
click at [231, 230] on li "3650 грн. - скрутка на 8 ножей без гравировки" at bounding box center [181, 232] width 173 height 9
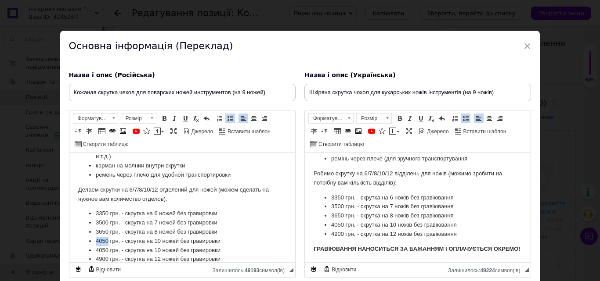
drag, startPoint x: 108, startPoint y: 242, endPoint x: 94, endPoint y: 241, distance: 13.3
click at [94, 241] on ul "3350 грн. - скрутка на 6 ножей без гравировки 3500 грн. - скрутка на 7 ножей бе…" at bounding box center [182, 236] width 208 height 55
click at [467, 212] on li "3650 грн. - скрутка на 8 ножів без гравіювання" at bounding box center [417, 216] width 173 height 9
click at [158, 238] on li "3900 грн. - скрутка на 10 ножей без гравировки" at bounding box center [181, 241] width 173 height 9
drag, startPoint x: 160, startPoint y: 241, endPoint x: 155, endPoint y: 241, distance: 4.8
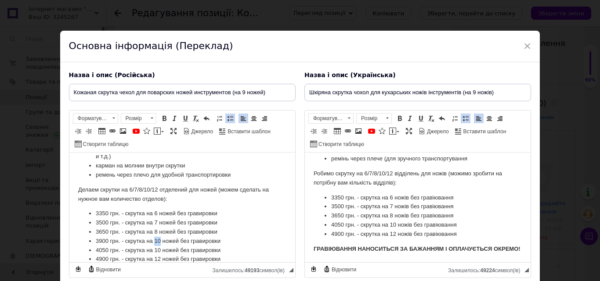
click at [155, 241] on li "3900 грн. - скрутка на 10 ножей без гравировки" at bounding box center [181, 241] width 173 height 9
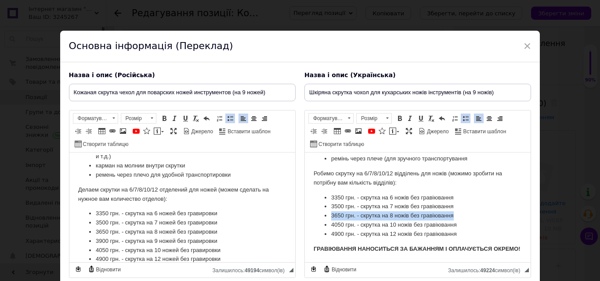
drag, startPoint x: 456, startPoint y: 206, endPoint x: 327, endPoint y: 208, distance: 129.5
click at [327, 208] on ul "3350 грн. - скрутка на 6 ножів без гравіювання 3500 грн. - скрутка на 7 ножів б…" at bounding box center [417, 217] width 208 height 46
click at [462, 212] on li "3650 грн. - скрутка на 8 ножів без гравіювання" at bounding box center [417, 216] width 173 height 9
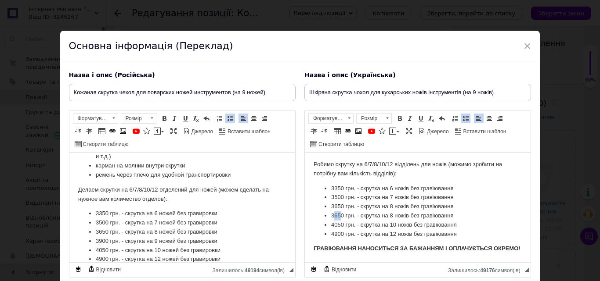
drag, startPoint x: 341, startPoint y: 216, endPoint x: 333, endPoint y: 216, distance: 7.9
click at [333, 216] on li "3650 грн. - скрутка на 8 ножів без гравіювання" at bounding box center [417, 216] width 173 height 9
click at [391, 214] on li "390 0 грн. - скрутка на 8 ножів без гравіювання" at bounding box center [417, 216] width 173 height 9
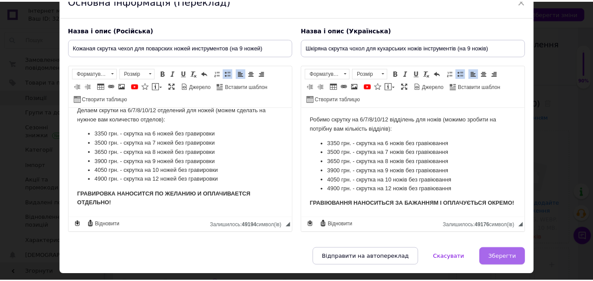
scroll to position [69, 0]
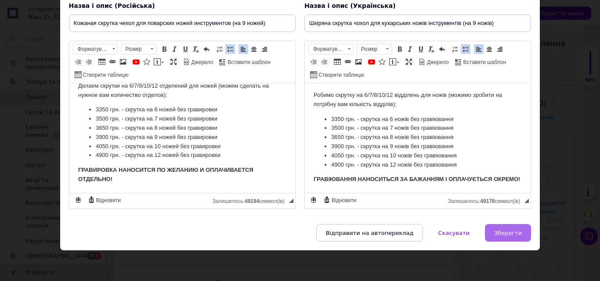
click at [506, 230] on span "Зберегти" at bounding box center [508, 233] width 28 height 7
type input "Кожаная скрутка чехол для поварских ножей инструментов (на 9 ножей)"
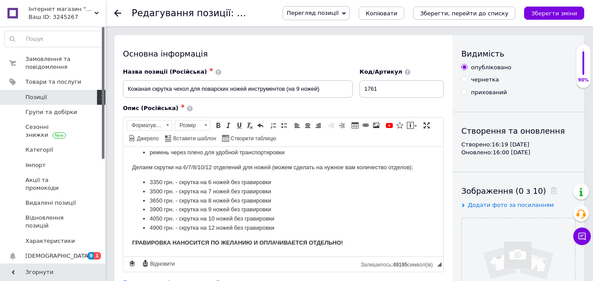
scroll to position [219, 0]
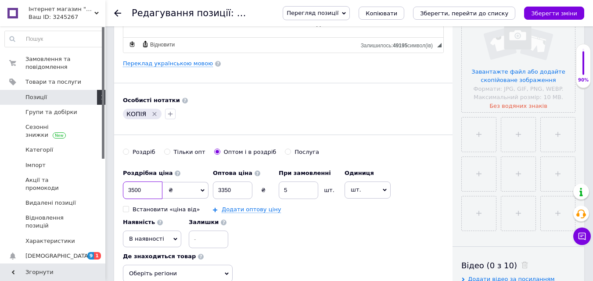
drag, startPoint x: 151, startPoint y: 187, endPoint x: 130, endPoint y: 190, distance: 20.3
click at [130, 190] on input "3500" at bounding box center [143, 191] width 40 height 18
type input "3900"
drag, startPoint x: 241, startPoint y: 197, endPoint x: 167, endPoint y: 200, distance: 74.2
click at [164, 201] on div "Роздрібна ціна 3900 ₴ $ EUR CHF GBP ¥ PLN ₸ MDL HUF KGS CNY TRY KRW lei Встанов…" at bounding box center [283, 206] width 321 height 83
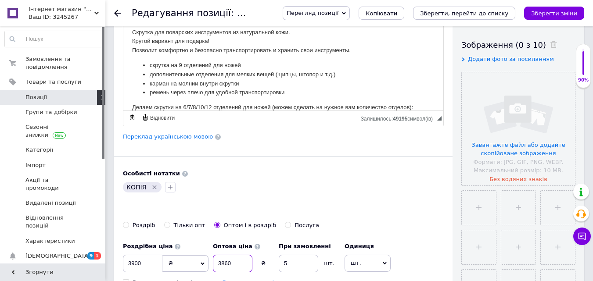
scroll to position [263, 0]
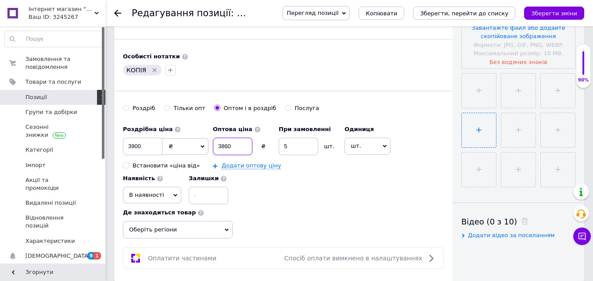
type input "3860"
click at [460, 129] on ul at bounding box center [516, 128] width 119 height 119
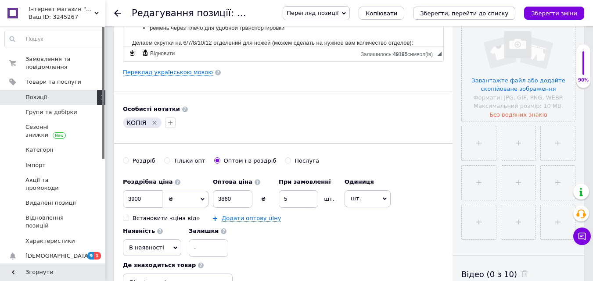
scroll to position [0, 0]
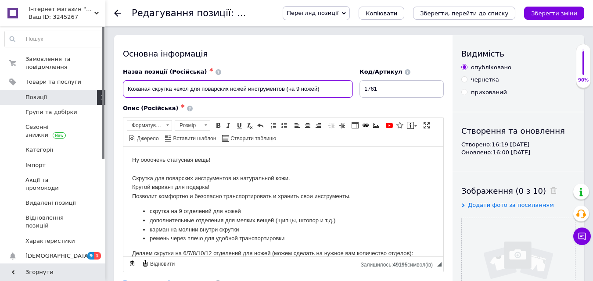
drag, startPoint x: 221, startPoint y: 90, endPoint x: 279, endPoint y: 89, distance: 57.9
click at [276, 89] on input "Кожаная скрутка чехол для поварских ножей инструментов (на 9 ножей)" at bounding box center [238, 89] width 230 height 18
click at [283, 88] on input "Кожаная скрутка чехол для поварских ножей инструментов (на 9 ножей)" at bounding box center [238, 89] width 230 height 18
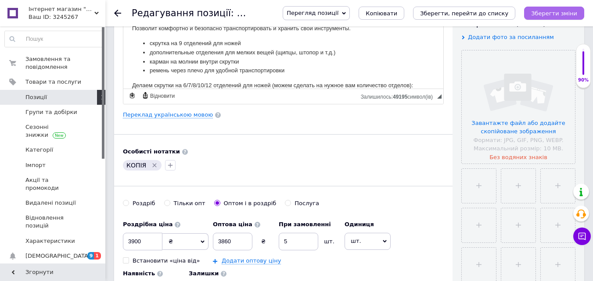
scroll to position [132, 0]
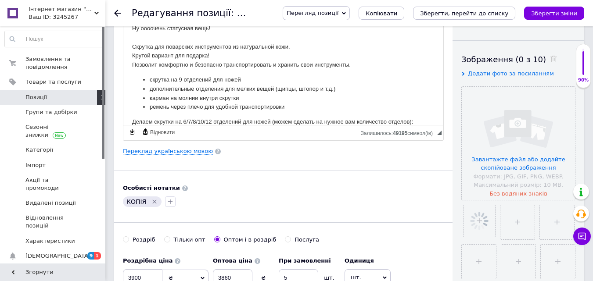
click at [279, 186] on div "Особисті нотатки" at bounding box center [283, 188] width 321 height 8
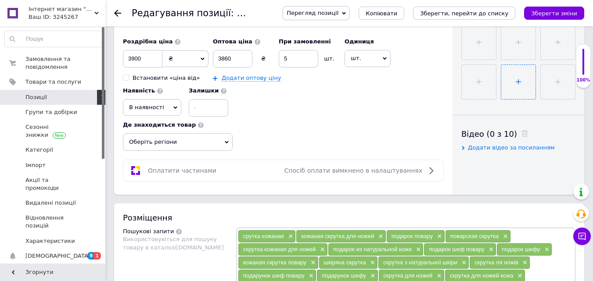
scroll to position [176, 0]
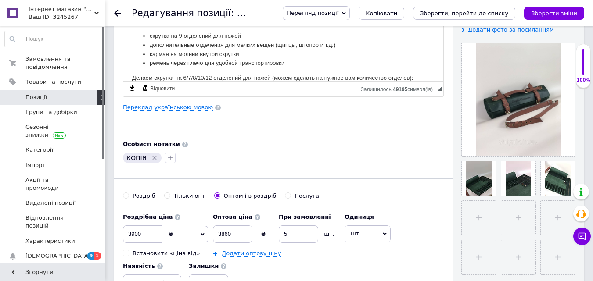
click at [421, 244] on div "Роздрібна ціна 3900 ₴ $ EUR CHF GBP ¥ PLN ₸ MDL HUF KGS CNY TRY KRW lei Встанов…" at bounding box center [283, 250] width 321 height 83
click at [363, 206] on div "[PERSON_NAME] опт Оптом і в роздріб Послуга" at bounding box center [283, 200] width 321 height 17
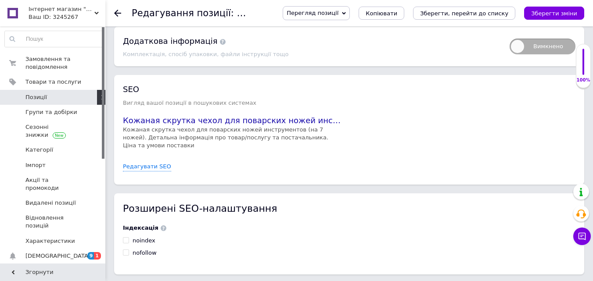
scroll to position [1131, 0]
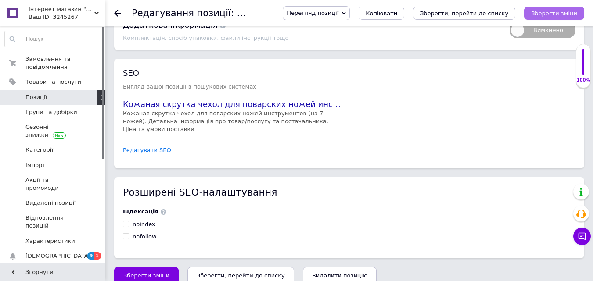
click at [541, 12] on icon "Зберегти зміни" at bounding box center [554, 13] width 46 height 7
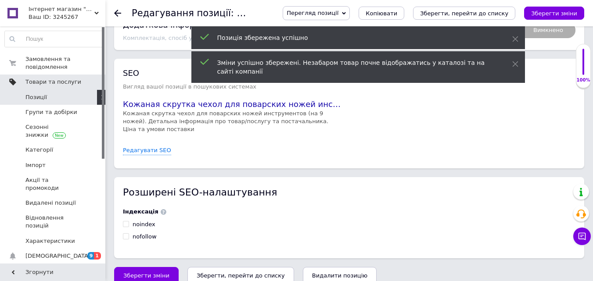
click at [83, 76] on link "Товари та послуги" at bounding box center [54, 82] width 108 height 15
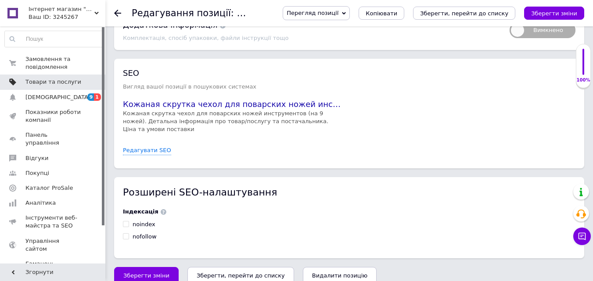
click at [53, 81] on span "Товари та послуги" at bounding box center [53, 82] width 56 height 8
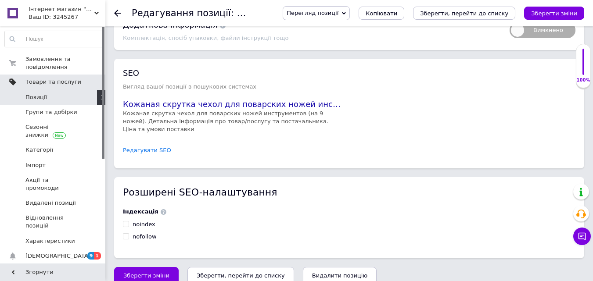
click at [48, 89] on link "Товари та послуги" at bounding box center [54, 82] width 108 height 15
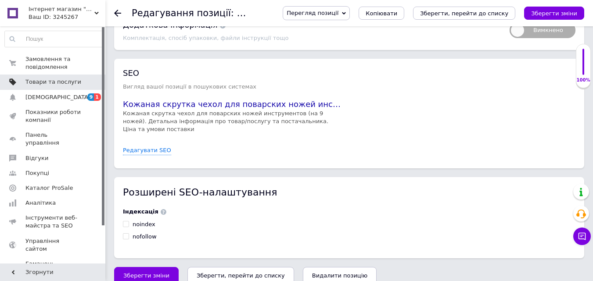
click at [47, 87] on link "Товари та послуги" at bounding box center [54, 82] width 108 height 15
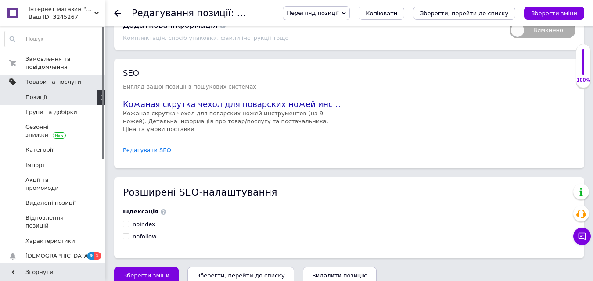
click at [43, 101] on link "Позиції" at bounding box center [54, 97] width 108 height 15
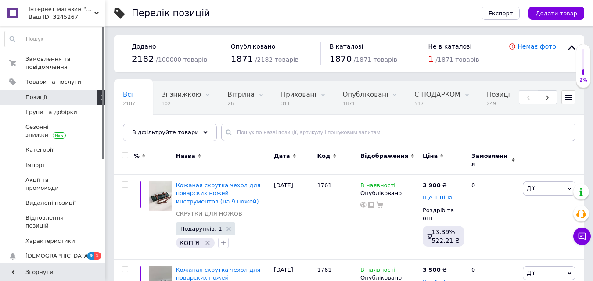
drag, startPoint x: 426, startPoint y: 59, endPoint x: 431, endPoint y: 59, distance: 5.3
click at [431, 59] on div "Не в каталозі 1 / 1871 товарів" at bounding box center [468, 53] width 99 height 23
click at [448, 59] on span "/ 1871 товарів" at bounding box center [456, 59] width 43 height 7
drag, startPoint x: 500, startPoint y: 47, endPoint x: 528, endPoint y: 47, distance: 27.7
click at [509, 47] on div "Не в каталозі" at bounding box center [468, 46] width 81 height 9
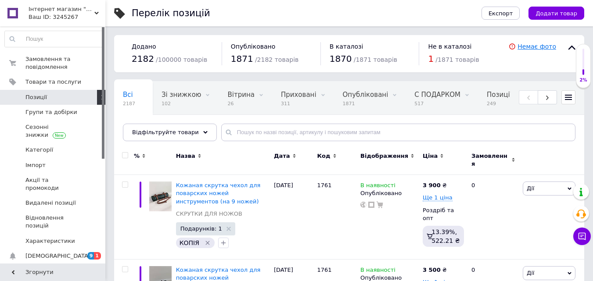
click at [528, 47] on link "Немає фото" at bounding box center [536, 46] width 39 height 7
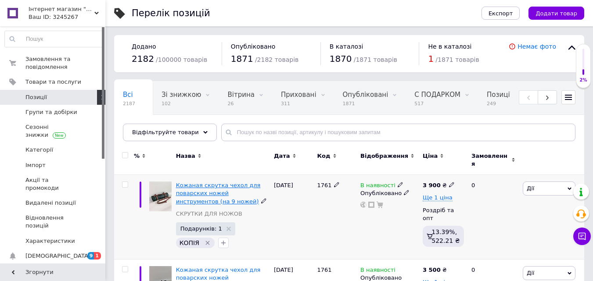
click at [202, 182] on span "Кожаная скрутка чехол для поварских ножей инструментов (на 9 ножей)" at bounding box center [218, 193] width 85 height 22
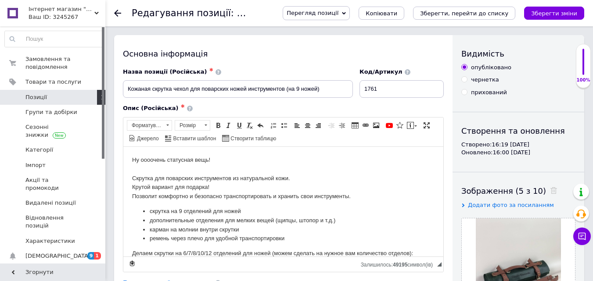
click at [291, 176] on p "Ну оооочень статусная вещь! ⠀ Скрутка для поварских инструментов из натуральной…" at bounding box center [283, 178] width 302 height 46
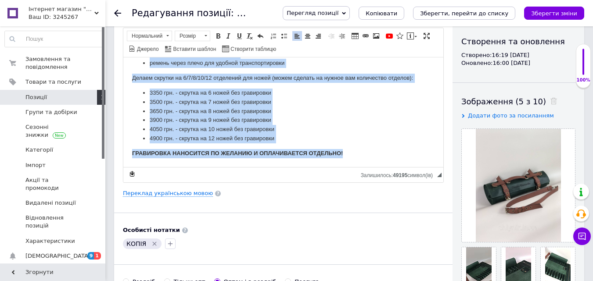
scroll to position [219, 0]
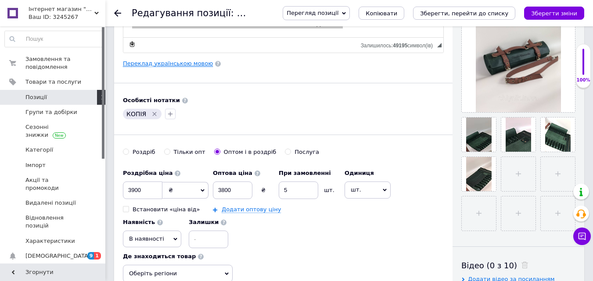
click at [157, 65] on link "Переклад українською мовою" at bounding box center [168, 63] width 90 height 7
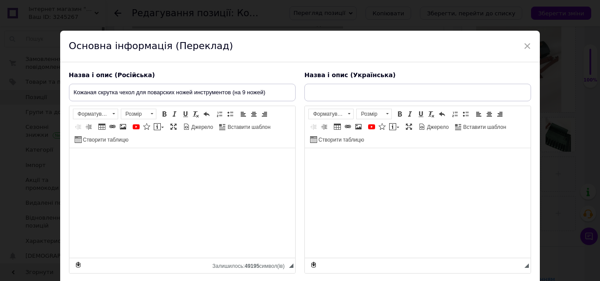
type input "Шкіряна скрутка чохол для кухарських ножів інструментів (на 9 ножів)"
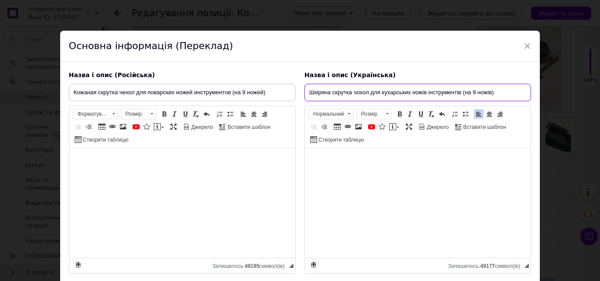
click at [317, 98] on input "Шкіряна скрутка чохол для кухарських ножів інструментів (на 9 ножів)" at bounding box center [417, 93] width 226 height 18
click at [509, 41] on div "Основна інформація (Переклад)" at bounding box center [300, 47] width 480 height 32
click at [524, 45] on span "×" at bounding box center [527, 46] width 8 height 15
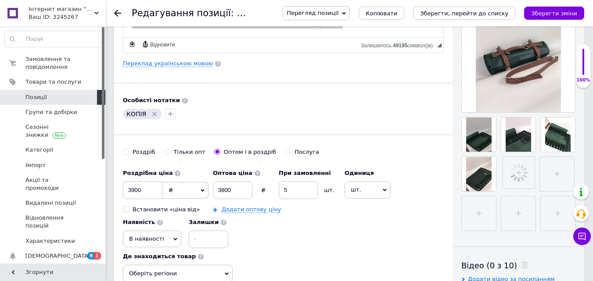
click at [280, 79] on div "Основна інформація Назва позиції (Російська) ✱ Кожаная скрутка чехол для поварс…" at bounding box center [283, 71] width 338 height 511
drag, startPoint x: 415, startPoint y: 252, endPoint x: 418, endPoint y: 266, distance: 14.5
click at [415, 252] on div "Роздрібна ціна 3900 ₴ $ EUR CHF GBP ¥ PLN ₸ MDL HUF KGS CNY TRY KRW lei Встанов…" at bounding box center [283, 224] width 321 height 118
drag, startPoint x: 116, startPoint y: 12, endPoint x: 195, endPoint y: 39, distance: 84.0
click at [119, 11] on icon at bounding box center [117, 13] width 7 height 7
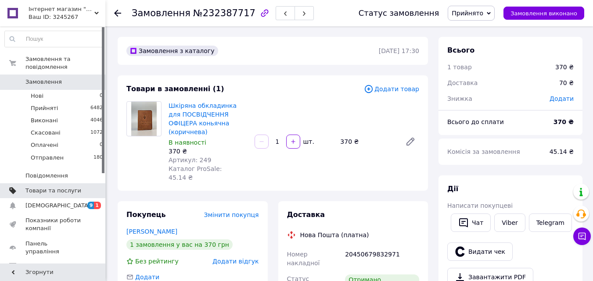
click at [59, 187] on span "Товари та послуги" at bounding box center [53, 191] width 56 height 8
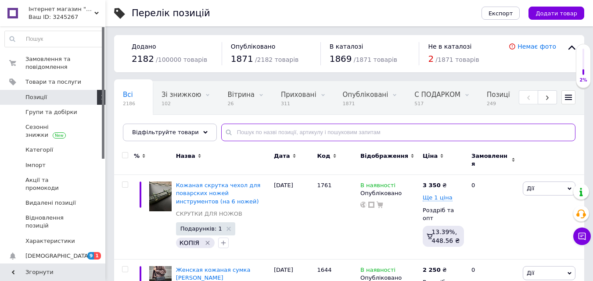
click at [241, 136] on input "text" at bounding box center [398, 133] width 354 height 18
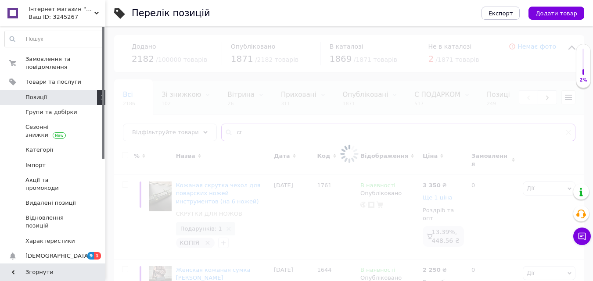
type input "c"
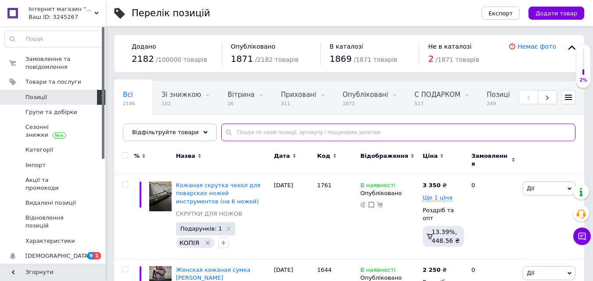
type input "r"
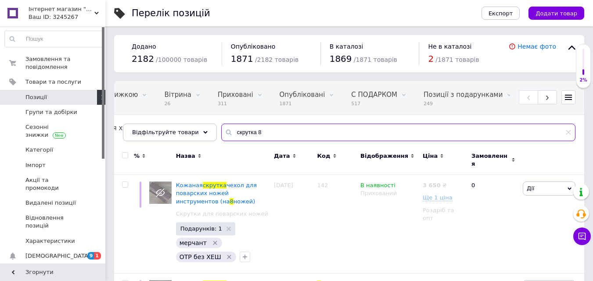
click at [271, 137] on input "скрутка 8" at bounding box center [398, 133] width 354 height 18
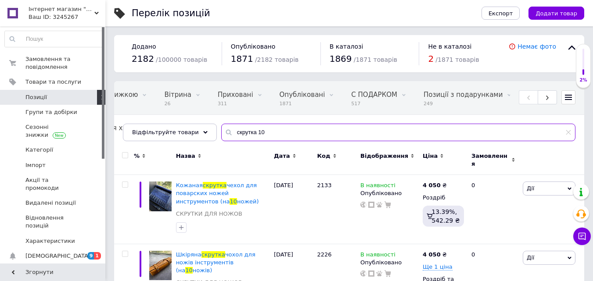
click at [256, 129] on input "скрутка 10" at bounding box center [398, 133] width 354 height 18
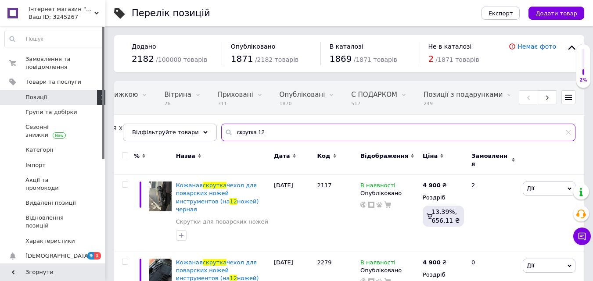
click at [263, 127] on input "скрутка 12" at bounding box center [398, 133] width 354 height 18
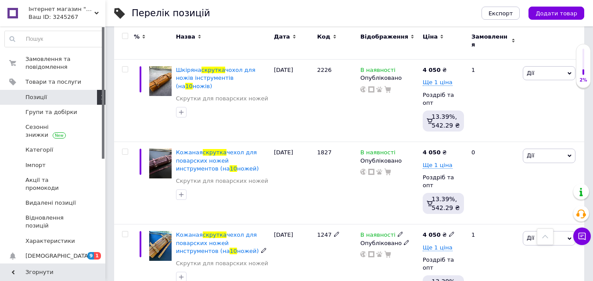
scroll to position [658, 0]
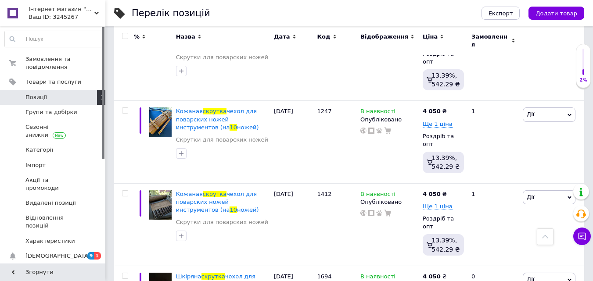
type input "скрутка 10"
